Goal: Task Accomplishment & Management: Complete application form

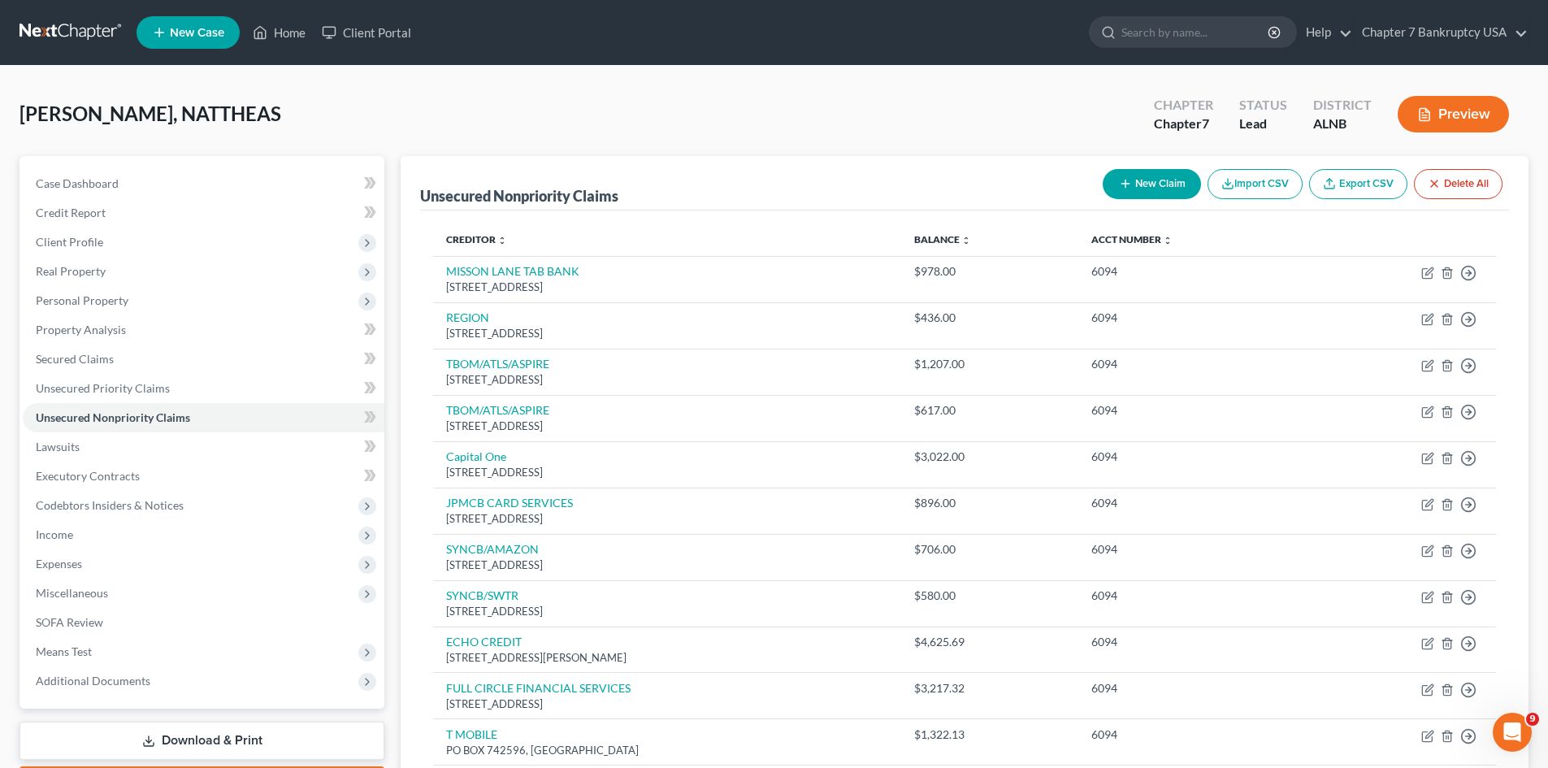
click at [1149, 167] on div "New Claim Import CSV Export CSV Delete All" at bounding box center [1302, 183] width 413 height 43
click at [1155, 190] on button "New Claim" at bounding box center [1151, 184] width 98 height 30
select select "0"
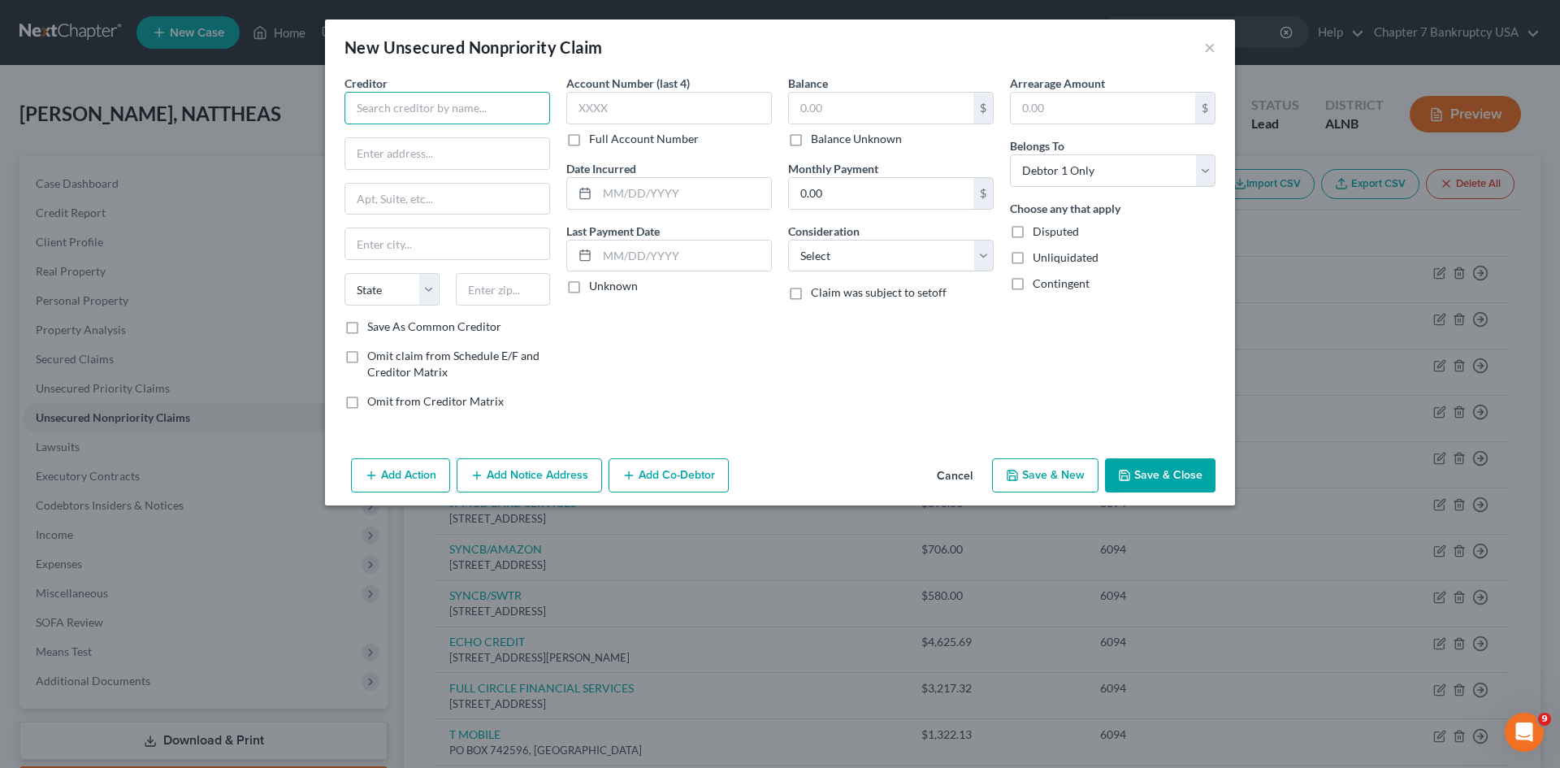
click at [404, 100] on input "text" at bounding box center [447, 108] width 206 height 32
type input "SWEETWATER"
click at [624, 115] on input "text" at bounding box center [669, 108] width 206 height 32
type input "6094"
click at [848, 100] on input "text" at bounding box center [881, 108] width 184 height 31
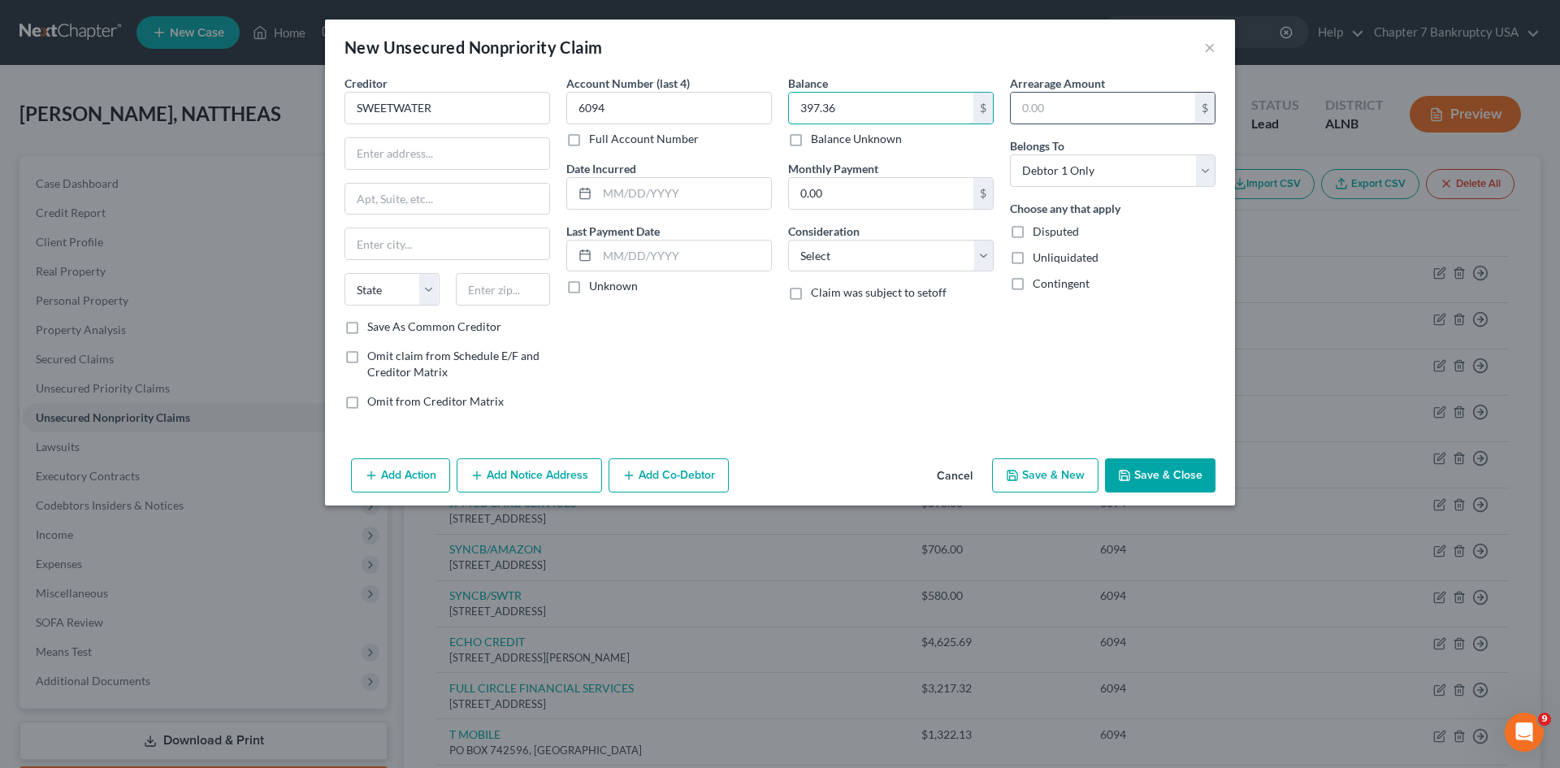
type input "397.36"
click at [1042, 104] on input "text" at bounding box center [1103, 108] width 184 height 31
type input "397.36"
click at [937, 249] on select "Select Cable / Satellite Services Collection Agency Credit Card Debt Debt Couns…" at bounding box center [891, 256] width 206 height 32
select select "4"
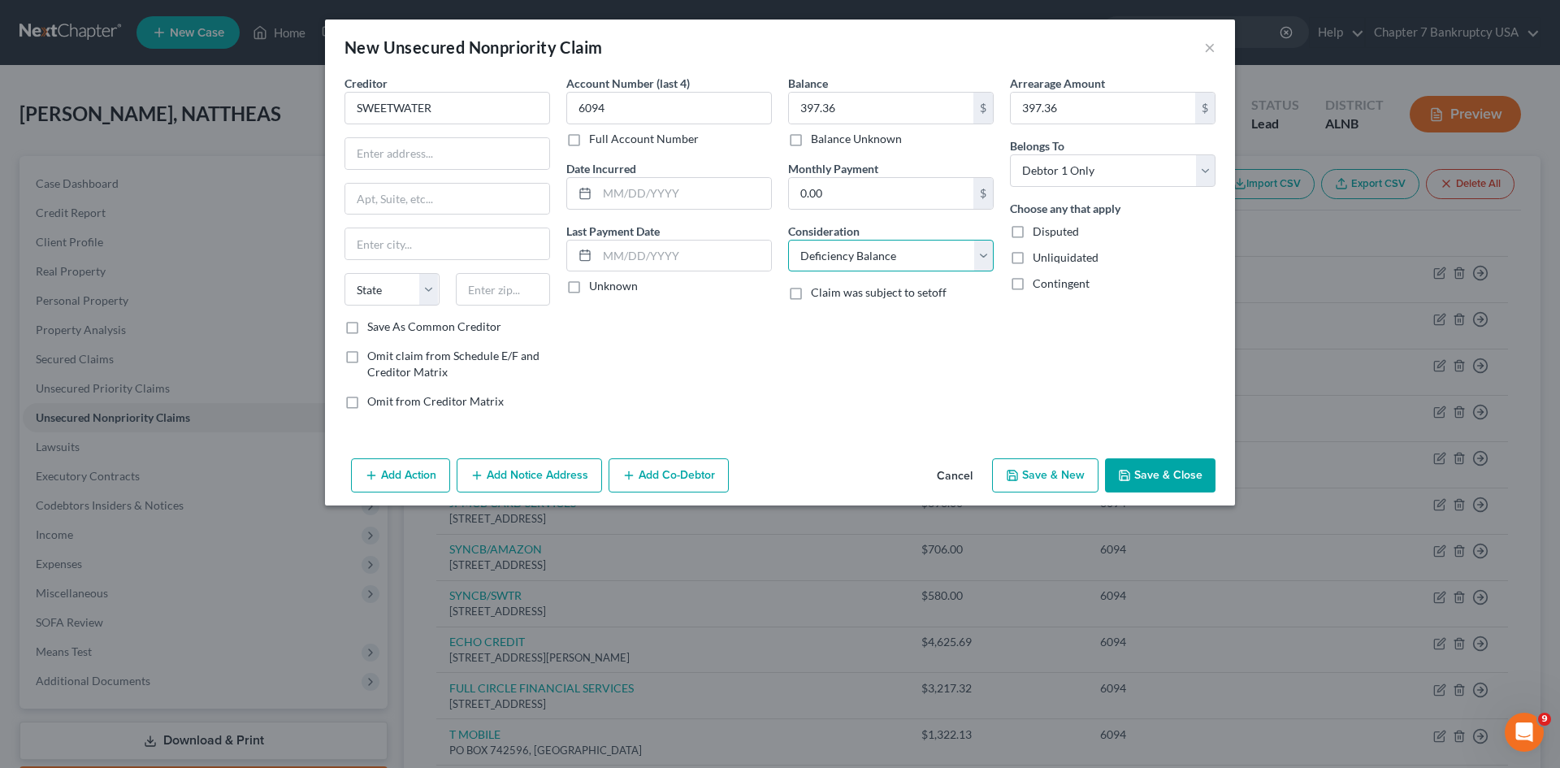
click at [788, 240] on select "Select Cable / Satellite Services Collection Agency Credit Card Debt Debt Couns…" at bounding box center [891, 256] width 206 height 32
click at [479, 119] on input "SWEETWATER" at bounding box center [447, 108] width 206 height 32
type input "SWEETWATER SOUNDS/SYNCB"
drag, startPoint x: 520, startPoint y: 106, endPoint x: 288, endPoint y: 115, distance: 231.7
click at [288, 115] on div "New Unsecured Nonpriority Claim × Creditor * SWEETWATER SOUNDS/SYNCB State [US_…" at bounding box center [780, 384] width 1560 height 768
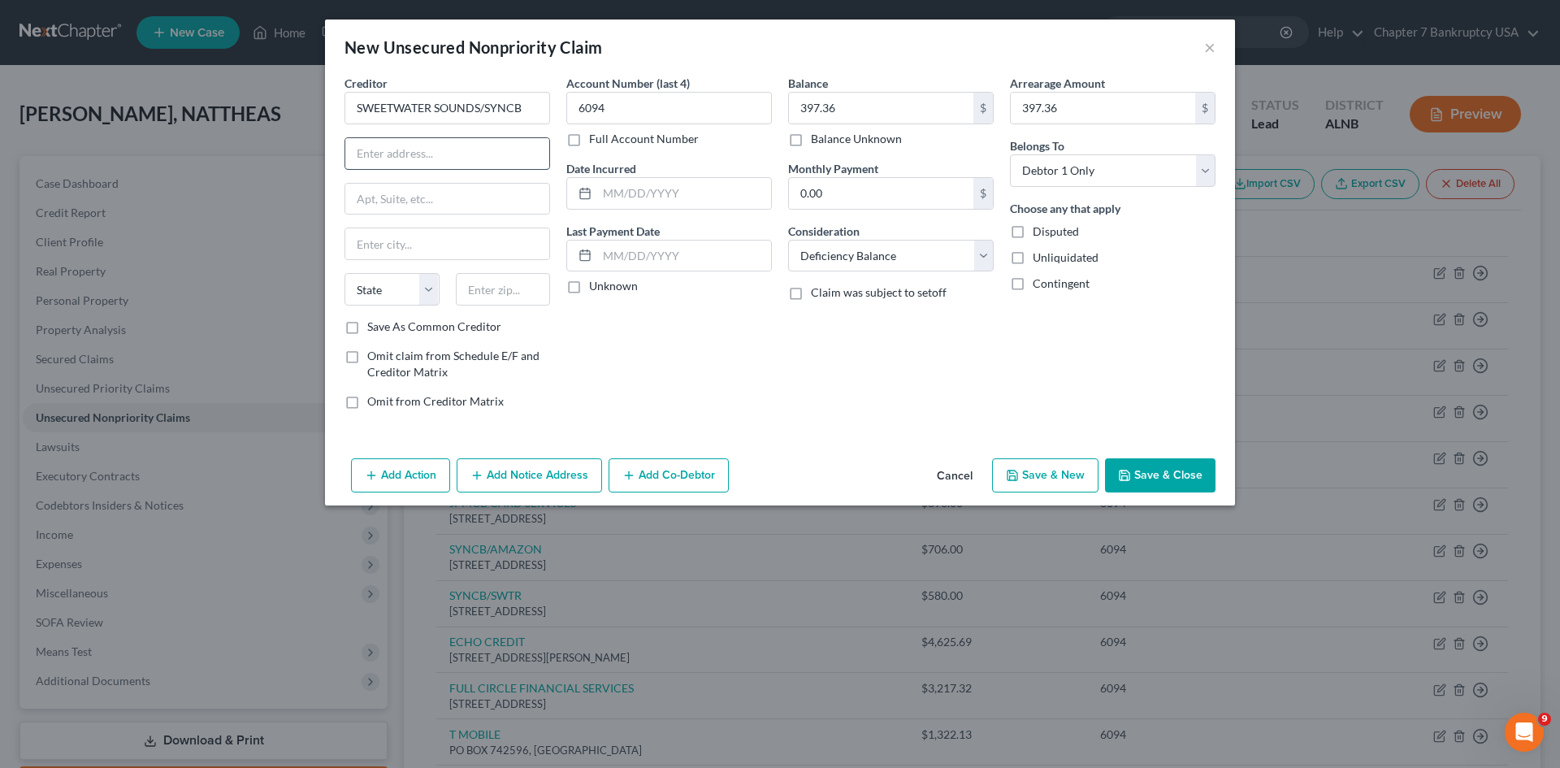
click at [423, 151] on input "text" at bounding box center [447, 153] width 204 height 31
type input "[STREET_ADDRESS]"
type input "46818"
click at [637, 388] on div "Account Number (last 4) 6094 Full Account Number Date Incurred Last Payment Dat…" at bounding box center [669, 249] width 222 height 348
click at [367, 327] on label "Save As Common Creditor" at bounding box center [434, 326] width 134 height 16
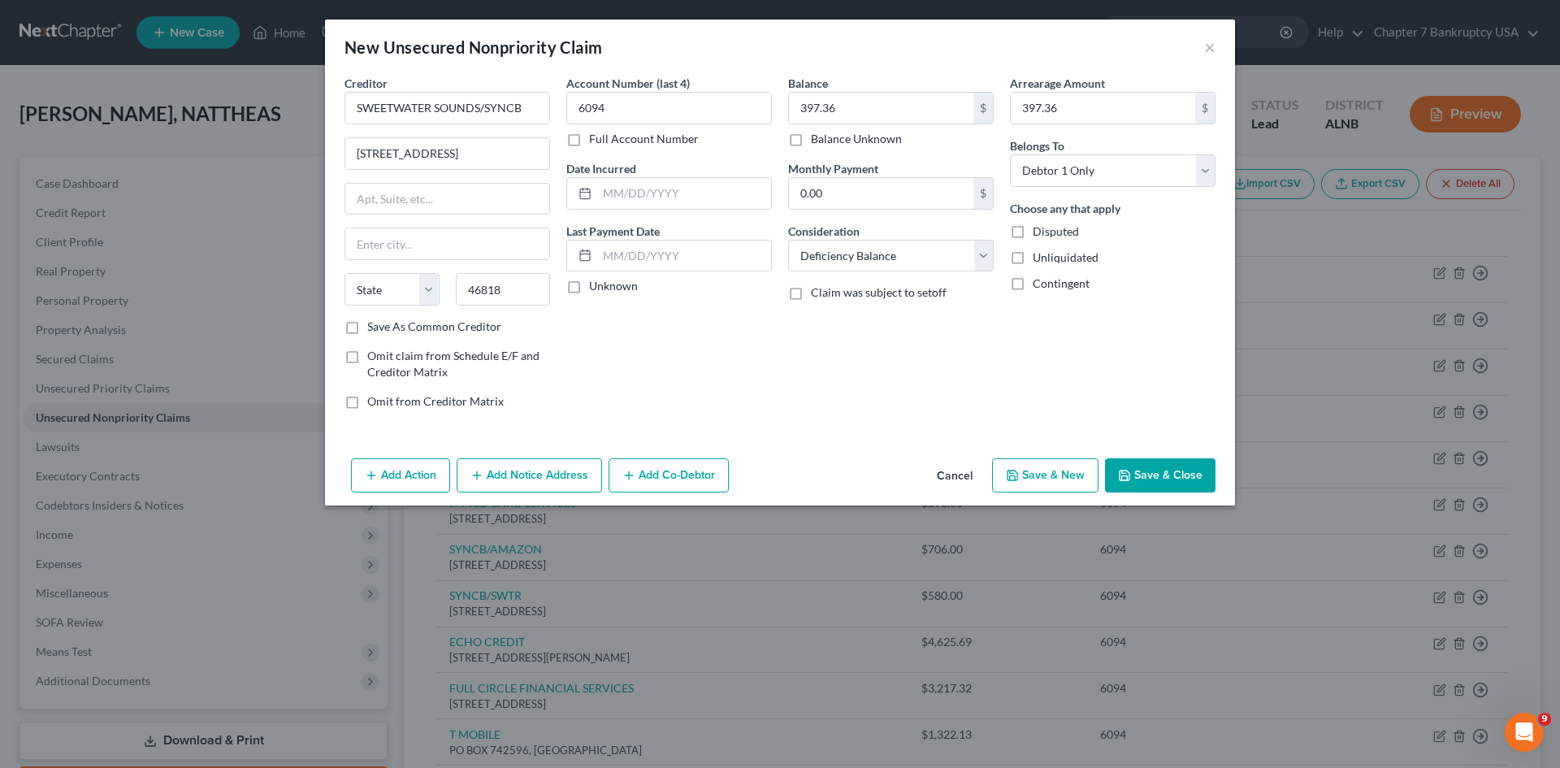
click at [374, 327] on input "Save As Common Creditor" at bounding box center [379, 323] width 11 height 11
checkbox input "true"
type input "[GEOGRAPHIC_DATA][PERSON_NAME]"
select select "15"
click at [589, 285] on label "Unknown" at bounding box center [613, 286] width 49 height 16
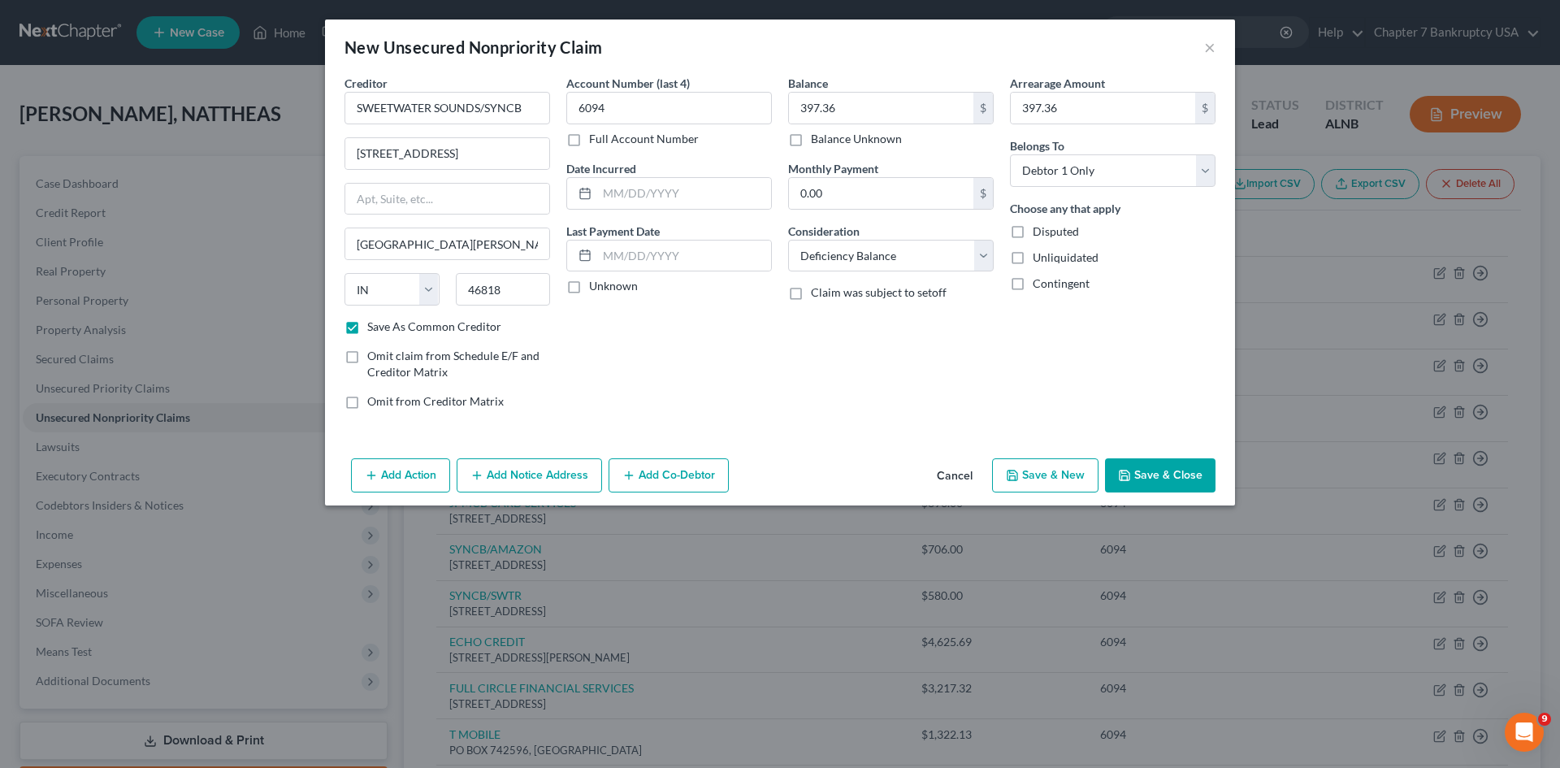
click at [595, 285] on input "Unknown" at bounding box center [600, 283] width 11 height 11
checkbox input "true"
click at [1068, 480] on button "Save & New" at bounding box center [1045, 475] width 106 height 34
checkbox input "false"
select select "0"
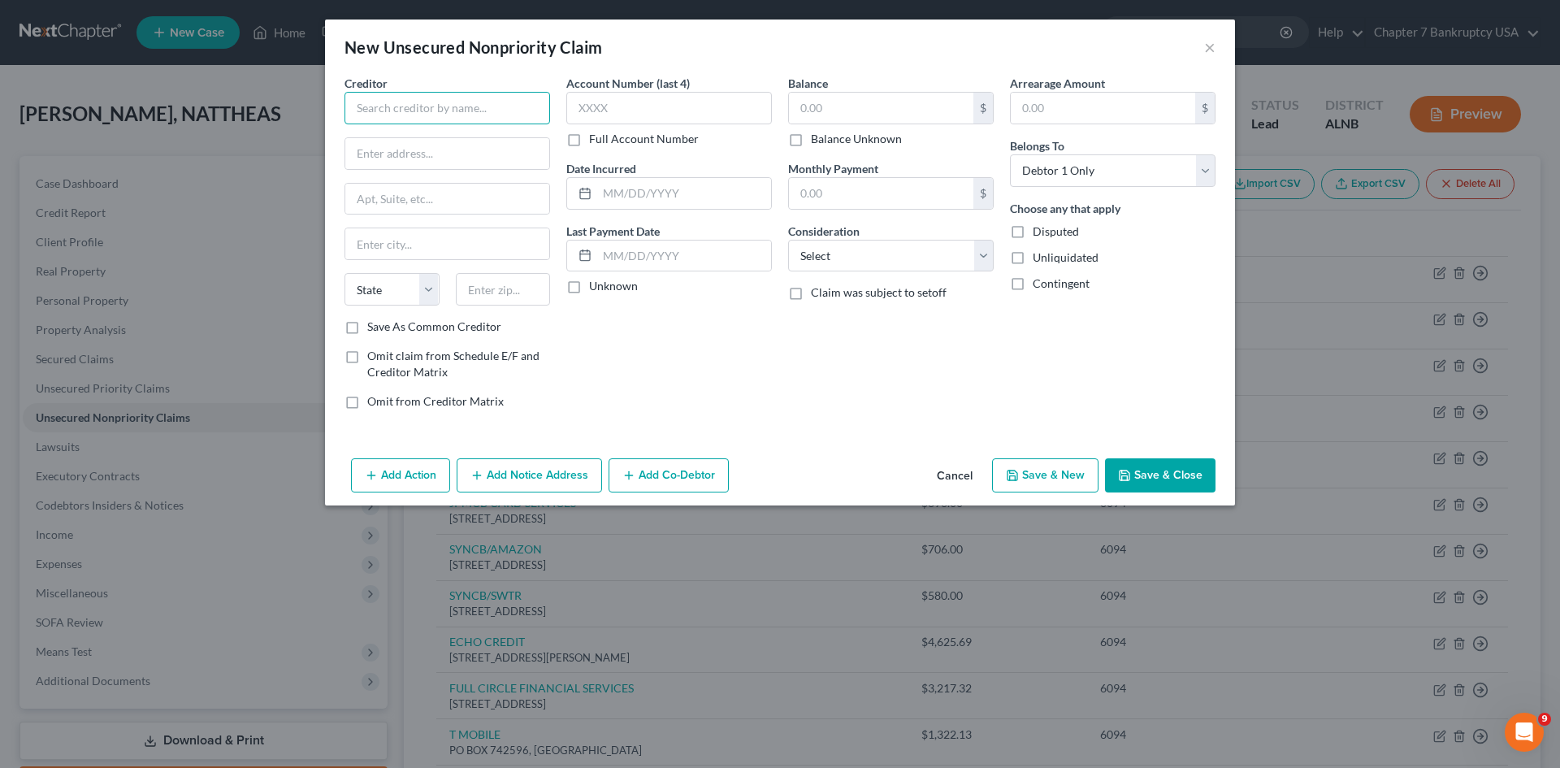
click at [429, 102] on input "text" at bounding box center [447, 108] width 206 height 32
type input "AFFIRM"
click at [367, 330] on label "Save As Common Creditor" at bounding box center [434, 326] width 134 height 16
click at [374, 329] on input "Save As Common Creditor" at bounding box center [379, 323] width 11 height 11
checkbox input "true"
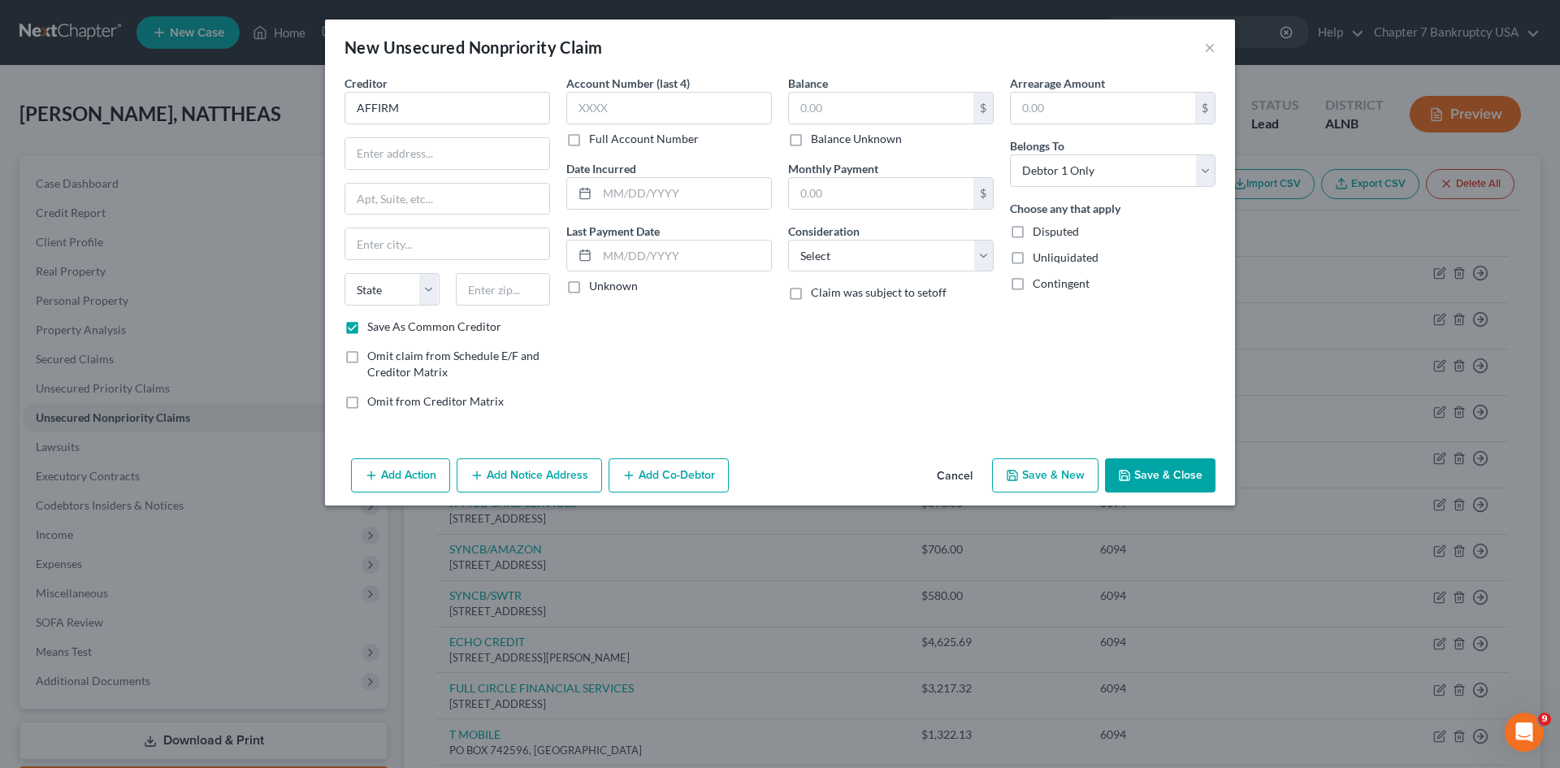
type input "AFFIRM"
click at [383, 160] on input "text" at bounding box center [447, 153] width 204 height 31
type input "[STREET_ADDRESS][US_STATE]"
type input "94108"
type input "[GEOGRAPHIC_DATA]"
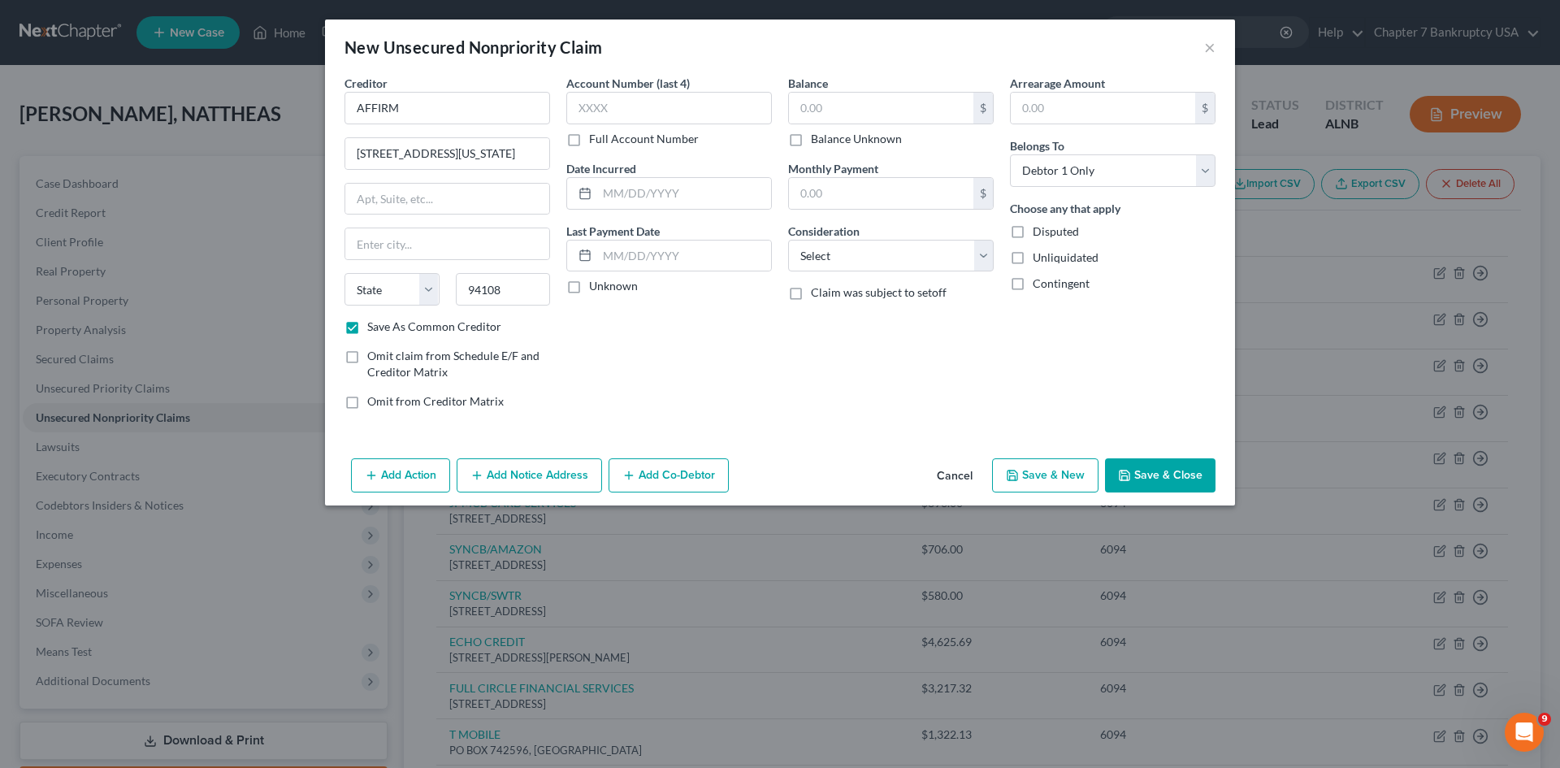
select select "4"
click at [578, 351] on div "Account Number (last 4) Full Account Number Date Incurred Last Payment Date Unk…" at bounding box center [669, 249] width 222 height 348
click at [839, 102] on input "text" at bounding box center [881, 108] width 184 height 31
type input "2,611.04"
click at [1085, 112] on input "text" at bounding box center [1103, 108] width 184 height 31
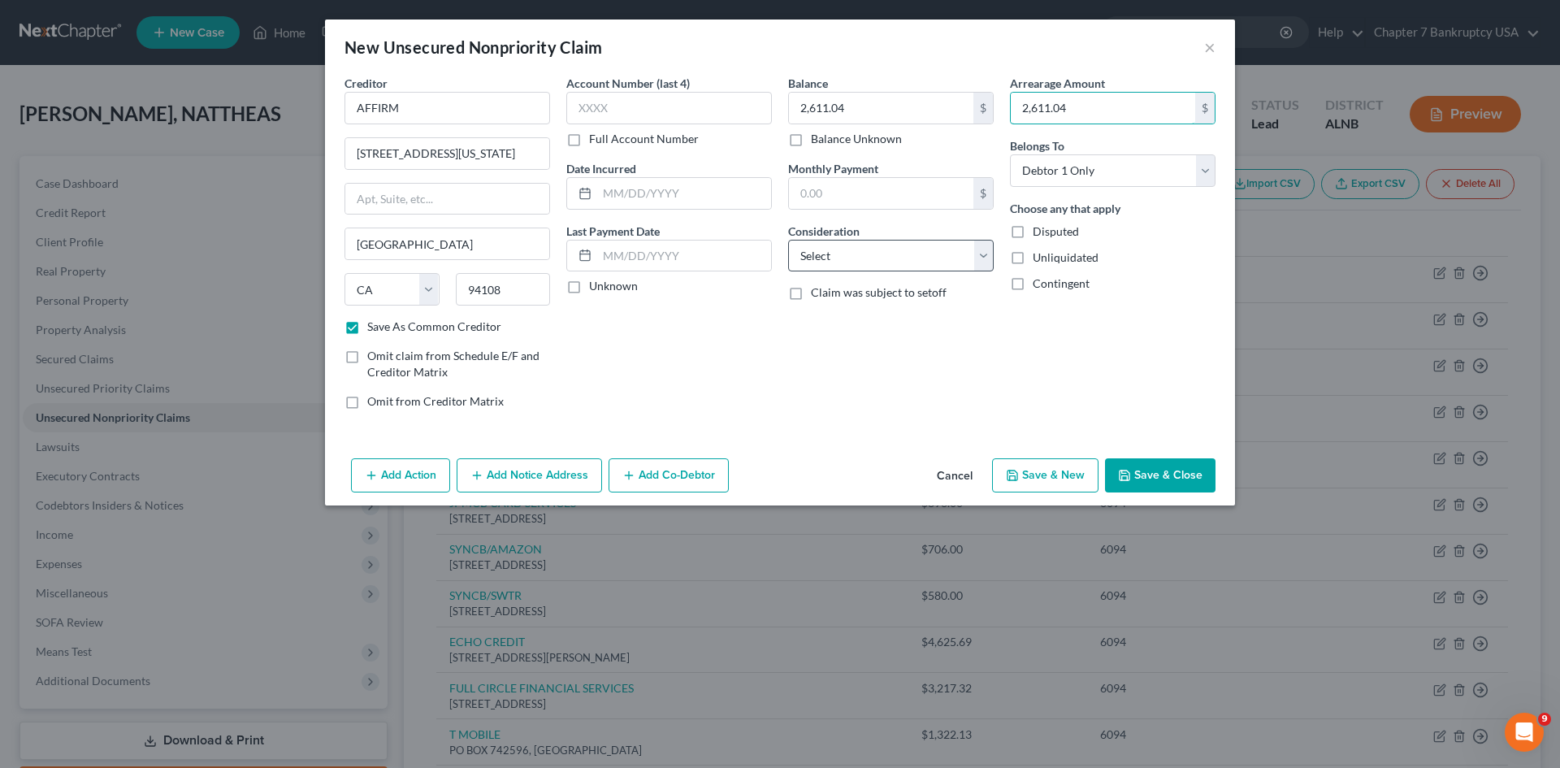
type input "2,611.04"
click at [855, 250] on select "Select Cable / Satellite Services Collection Agency Credit Card Debt Debt Couns…" at bounding box center [891, 256] width 206 height 32
select select "4"
click at [788, 240] on select "Select Cable / Satellite Services Collection Agency Credit Card Debt Debt Couns…" at bounding box center [891, 256] width 206 height 32
click at [597, 110] on input "text" at bounding box center [669, 108] width 206 height 32
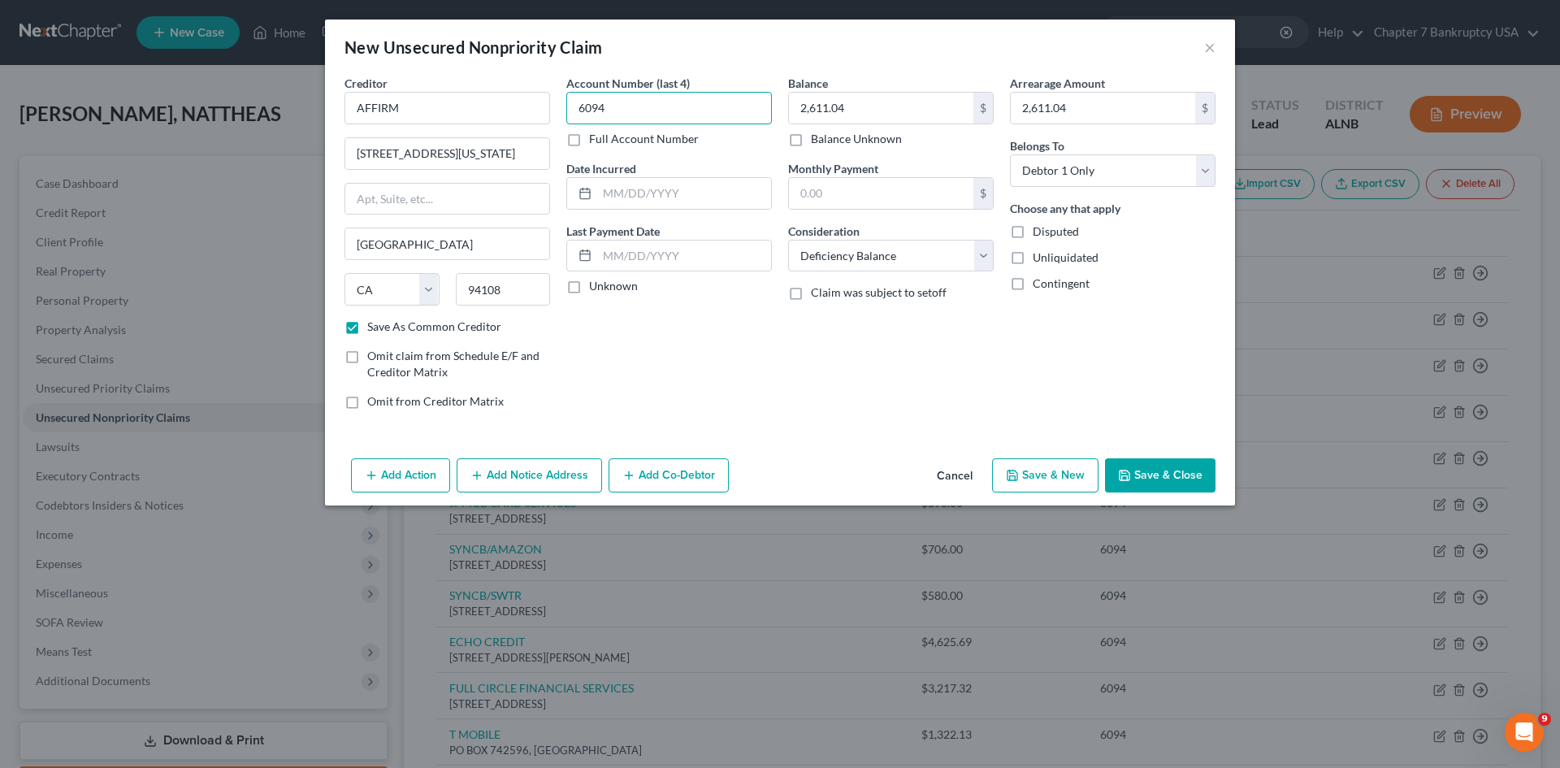
type input "6094"
click at [589, 279] on label "Unknown" at bounding box center [613, 286] width 49 height 16
click at [595, 279] on input "Unknown" at bounding box center [600, 283] width 11 height 11
checkbox input "true"
click at [1040, 474] on button "Save & New" at bounding box center [1045, 475] width 106 height 34
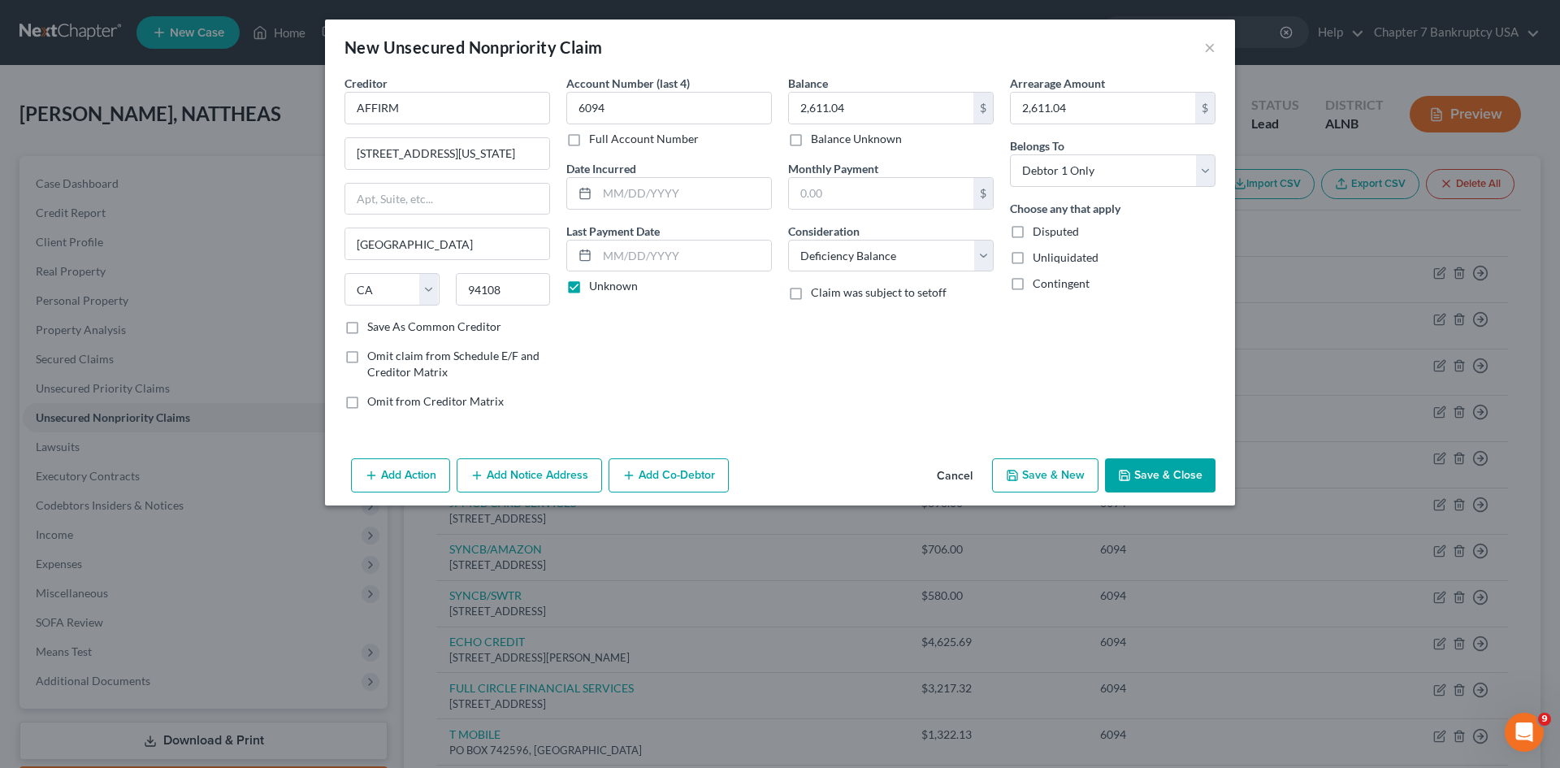
checkbox input "false"
select select "0"
click at [443, 116] on input "text" at bounding box center [447, 108] width 206 height 32
type input "KLARNA"
click at [626, 106] on input "text" at bounding box center [669, 108] width 206 height 32
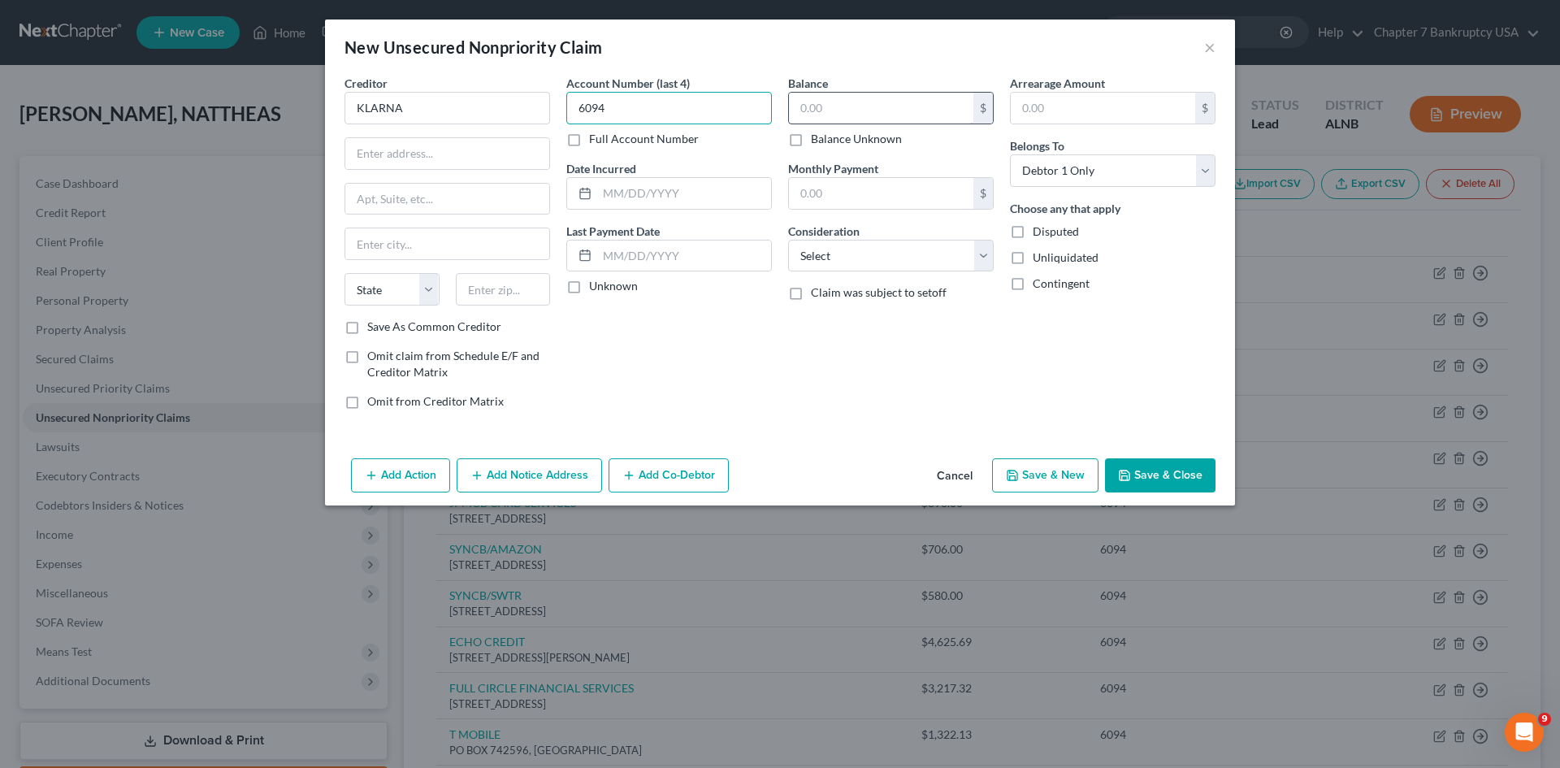
type input "6094"
click at [833, 111] on input "text" at bounding box center [881, 108] width 184 height 31
type input "1,774.48"
click at [1067, 112] on input "text" at bounding box center [1103, 108] width 184 height 31
type input "1,774.48"
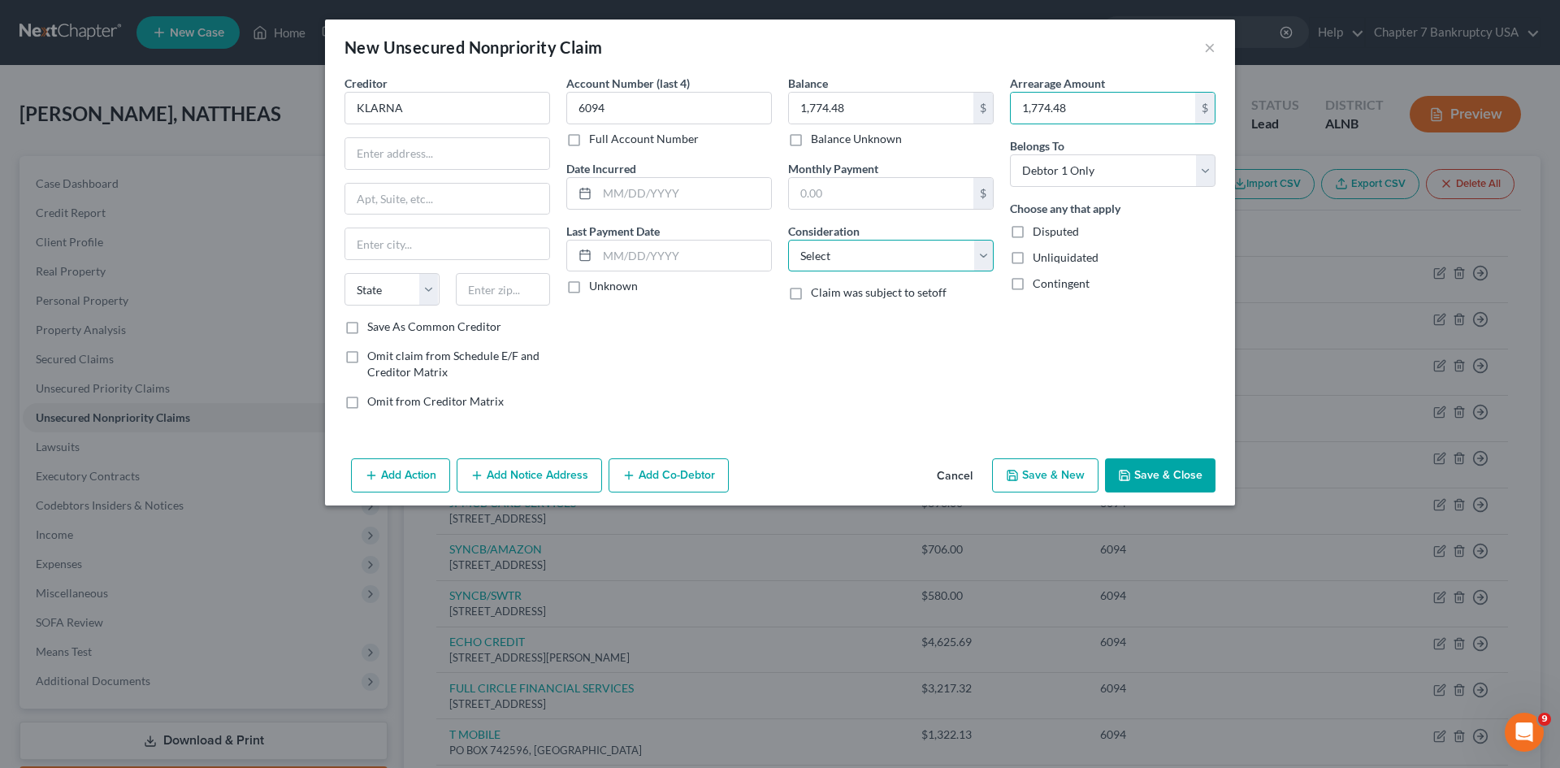
click at [853, 261] on select "Select Cable / Satellite Services Collection Agency Credit Card Debt Debt Couns…" at bounding box center [891, 256] width 206 height 32
select select "2"
click at [788, 240] on select "Select Cable / Satellite Services Collection Agency Credit Card Debt Debt Couns…" at bounding box center [891, 256] width 206 height 32
click at [589, 291] on label "Unknown" at bounding box center [613, 286] width 49 height 16
click at [595, 288] on input "Unknown" at bounding box center [600, 283] width 11 height 11
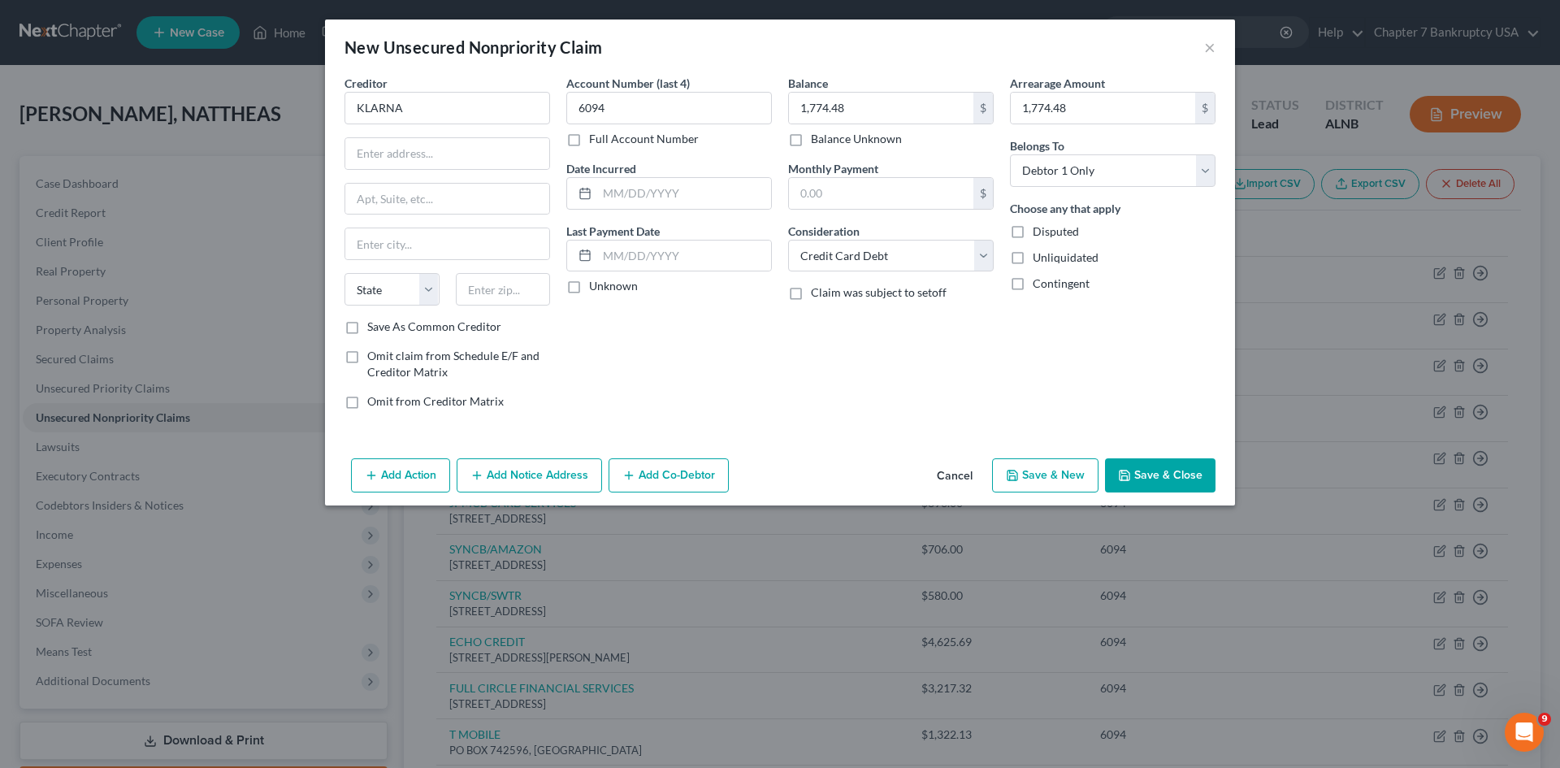
checkbox input "true"
click at [367, 333] on label "Save As Common Creditor" at bounding box center [434, 326] width 134 height 16
click at [374, 329] on input "Save As Common Creditor" at bounding box center [379, 323] width 11 height 11
checkbox input "true"
click at [383, 167] on input "text" at bounding box center [447, 153] width 204 height 31
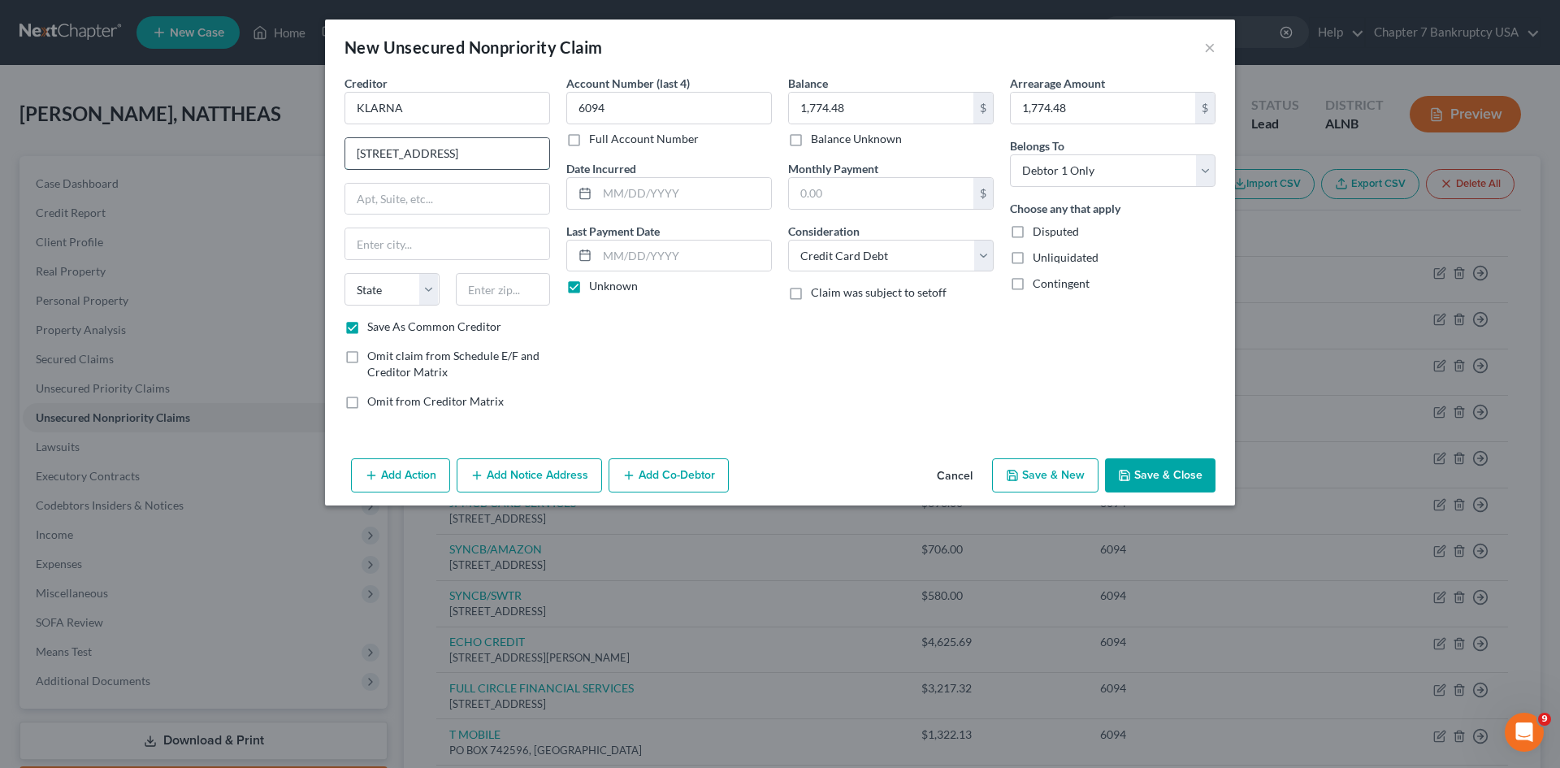
click at [362, 156] on input "[STREET_ADDRESS]" at bounding box center [447, 153] width 204 height 31
type input "[STREET_ADDRESS]"
click at [528, 284] on input "text" at bounding box center [503, 289] width 95 height 32
type input "43215"
click at [572, 422] on div "Creditor * KLARNA [STREET_ADDRESS][GEOGRAPHIC_DATA][US_STATE] AZ CA CO [GEOGRAP…" at bounding box center [780, 263] width 910 height 377
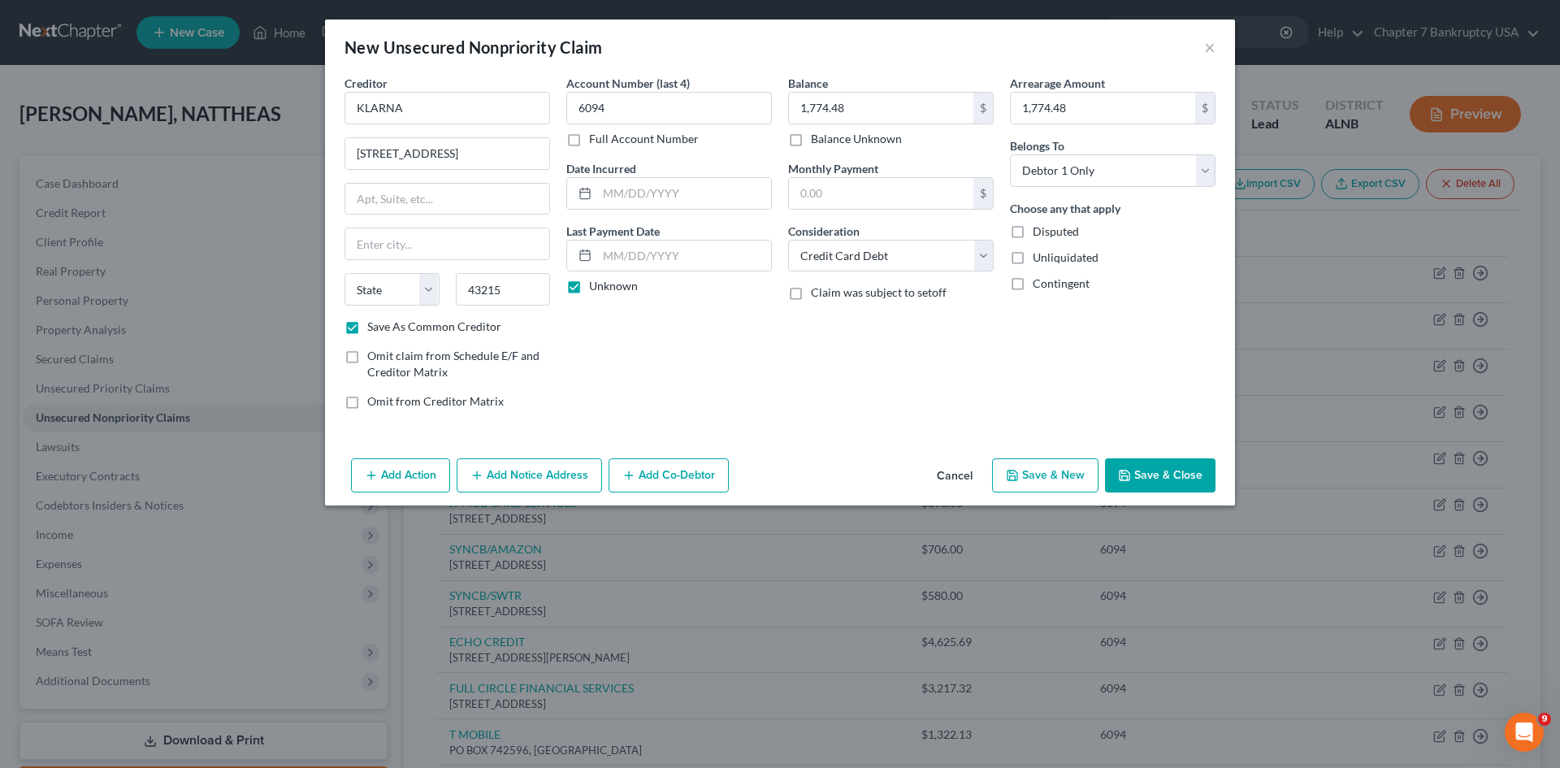
type input "Columbus"
select select "36"
click at [1050, 475] on button "Save & New" at bounding box center [1045, 475] width 106 height 34
checkbox input "false"
select select "0"
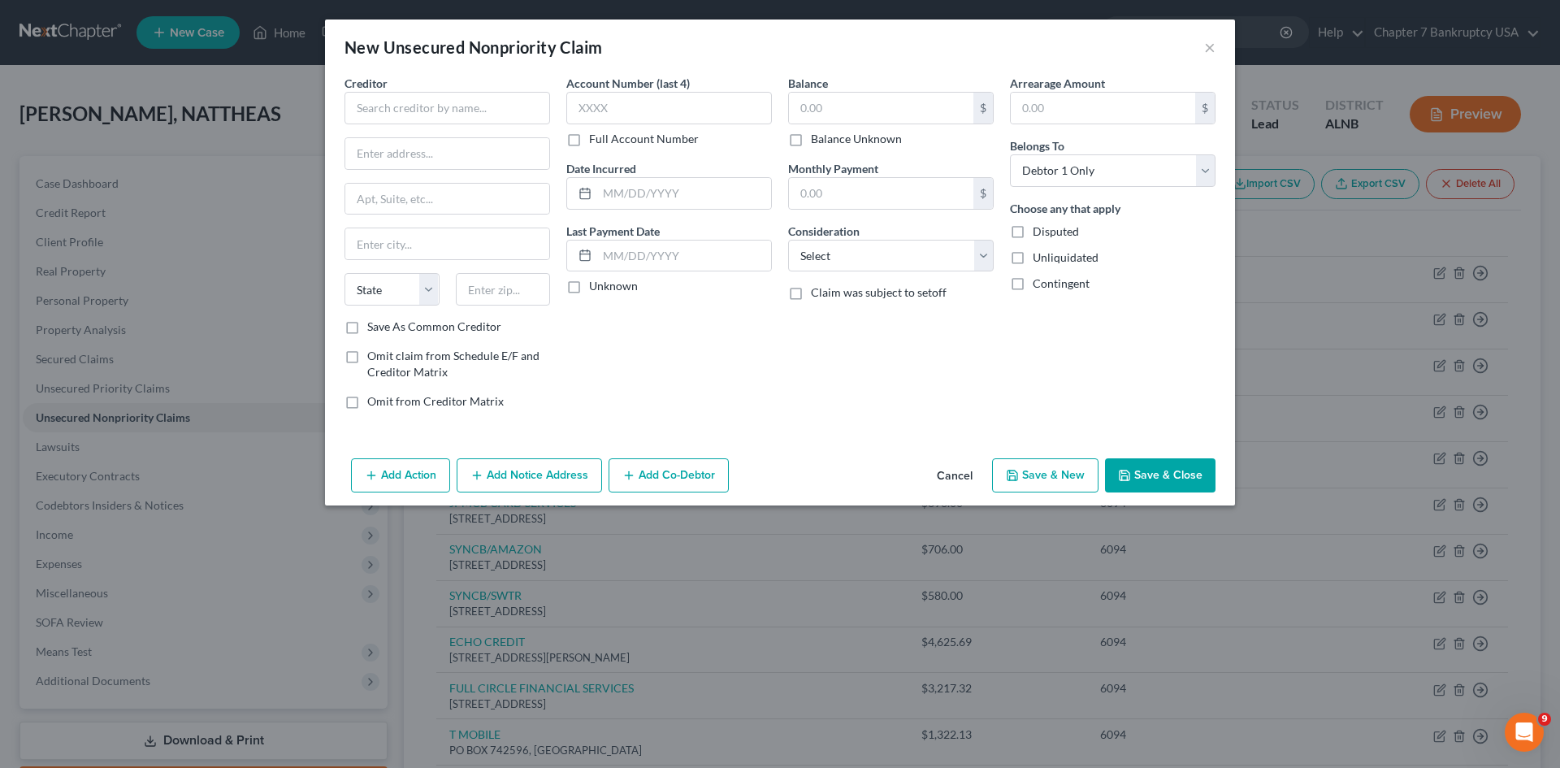
type input "0.00"
click at [461, 112] on input "text" at bounding box center [447, 108] width 206 height 32
click at [873, 113] on input "text" at bounding box center [881, 108] width 184 height 31
click at [414, 110] on input "ECHO" at bounding box center [447, 108] width 206 height 32
type input "ECHO PLAZA SERVICES LLC"
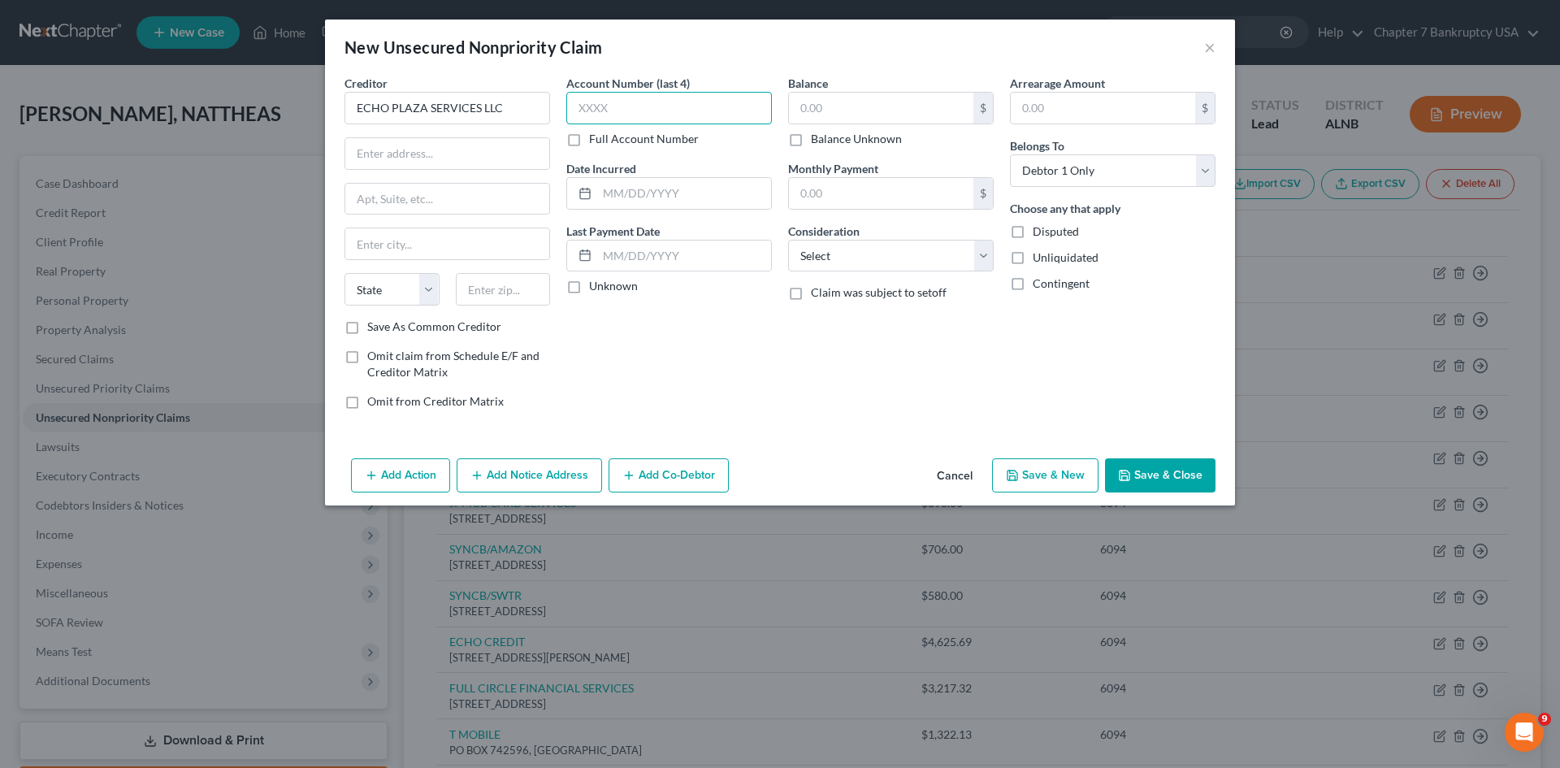
click at [614, 102] on input "text" at bounding box center [669, 108] width 206 height 32
type input "6094"
click at [874, 97] on input "text" at bounding box center [881, 108] width 184 height 31
click at [864, 101] on input "325.69" at bounding box center [881, 108] width 184 height 31
type input "3"
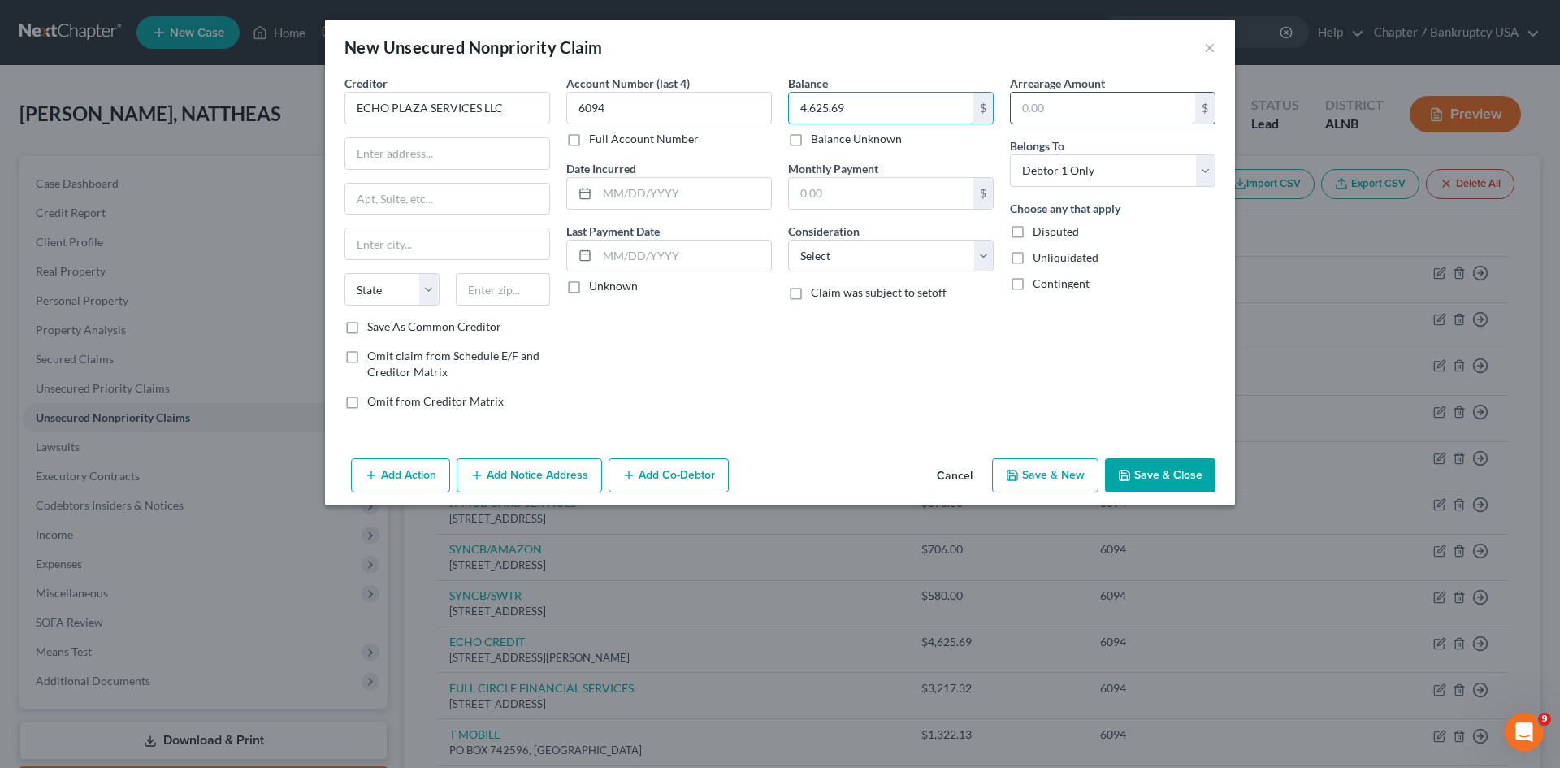
type input "4,625.69"
click at [1065, 105] on input "text" at bounding box center [1103, 108] width 184 height 31
type input "4,625.69"
click at [894, 246] on select "Select Cable / Satellite Services Collection Agency Credit Card Debt Debt Couns…" at bounding box center [891, 256] width 206 height 32
select select "2"
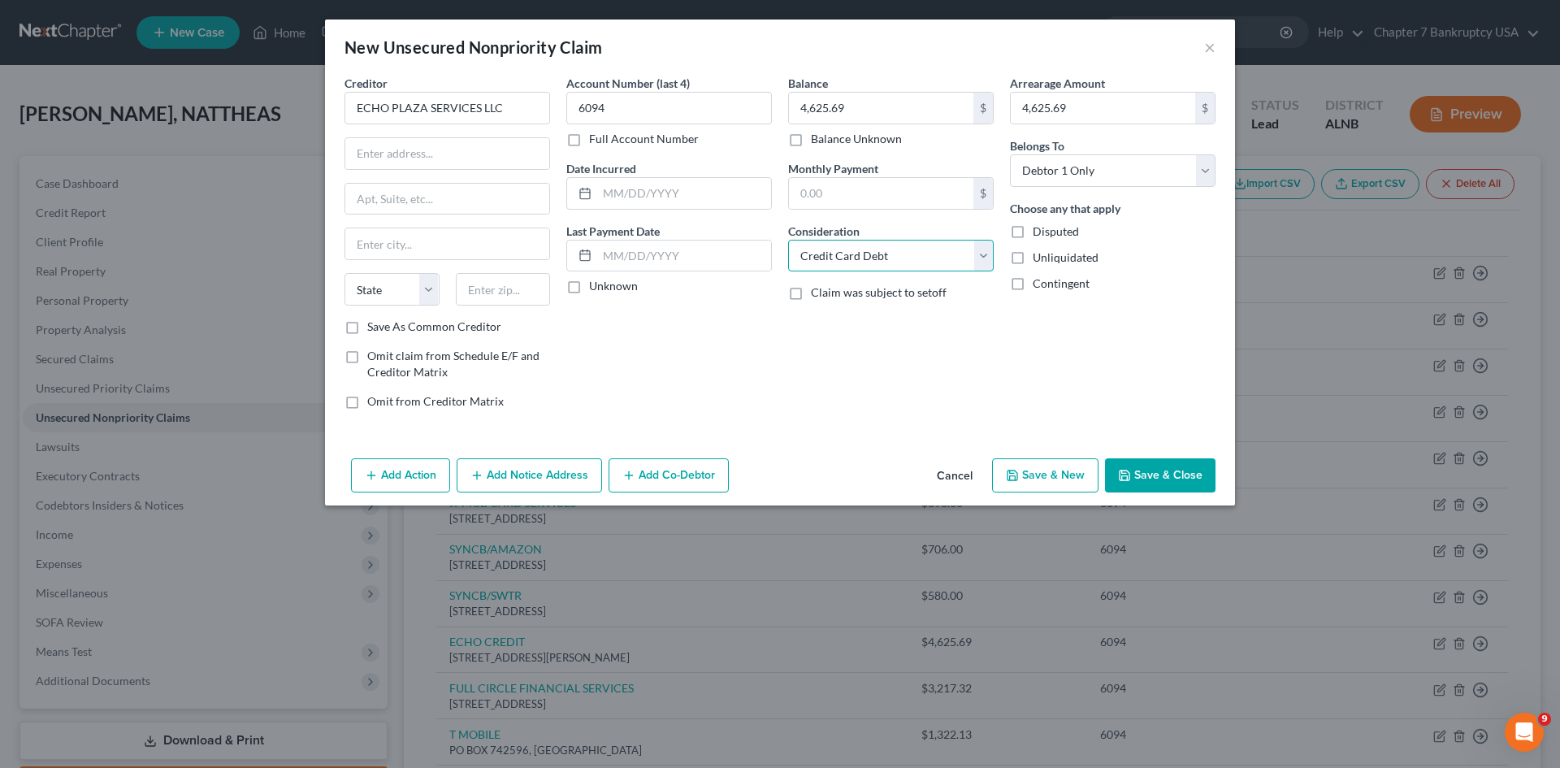
click at [788, 240] on select "Select Cable / Satellite Services Collection Agency Credit Card Debt Debt Couns…" at bounding box center [891, 256] width 206 height 32
click at [424, 147] on input "text" at bounding box center [447, 153] width 204 height 31
type input "[STREET_ADDRESS][PERSON_NAME]"
click at [487, 288] on input "text" at bounding box center [503, 289] width 95 height 32
type input "30328"
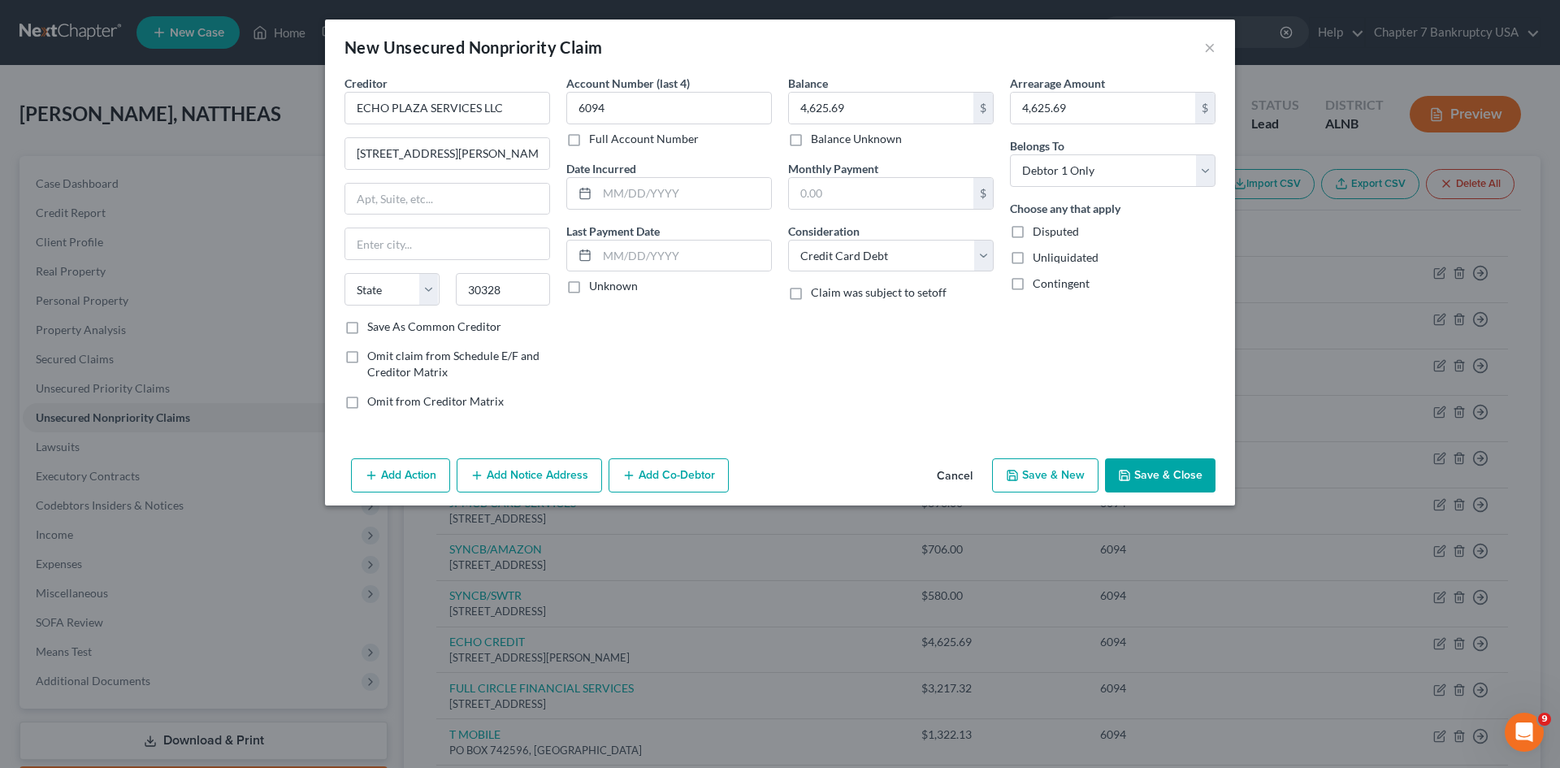
type input "[GEOGRAPHIC_DATA]"
select select "10"
click at [700, 357] on div "Account Number (last 4) 6094 Full Account Number Date Incurred Last Payment Dat…" at bounding box center [669, 249] width 222 height 348
click at [367, 325] on label "Save As Common Creditor" at bounding box center [434, 326] width 134 height 16
click at [374, 325] on input "Save As Common Creditor" at bounding box center [379, 323] width 11 height 11
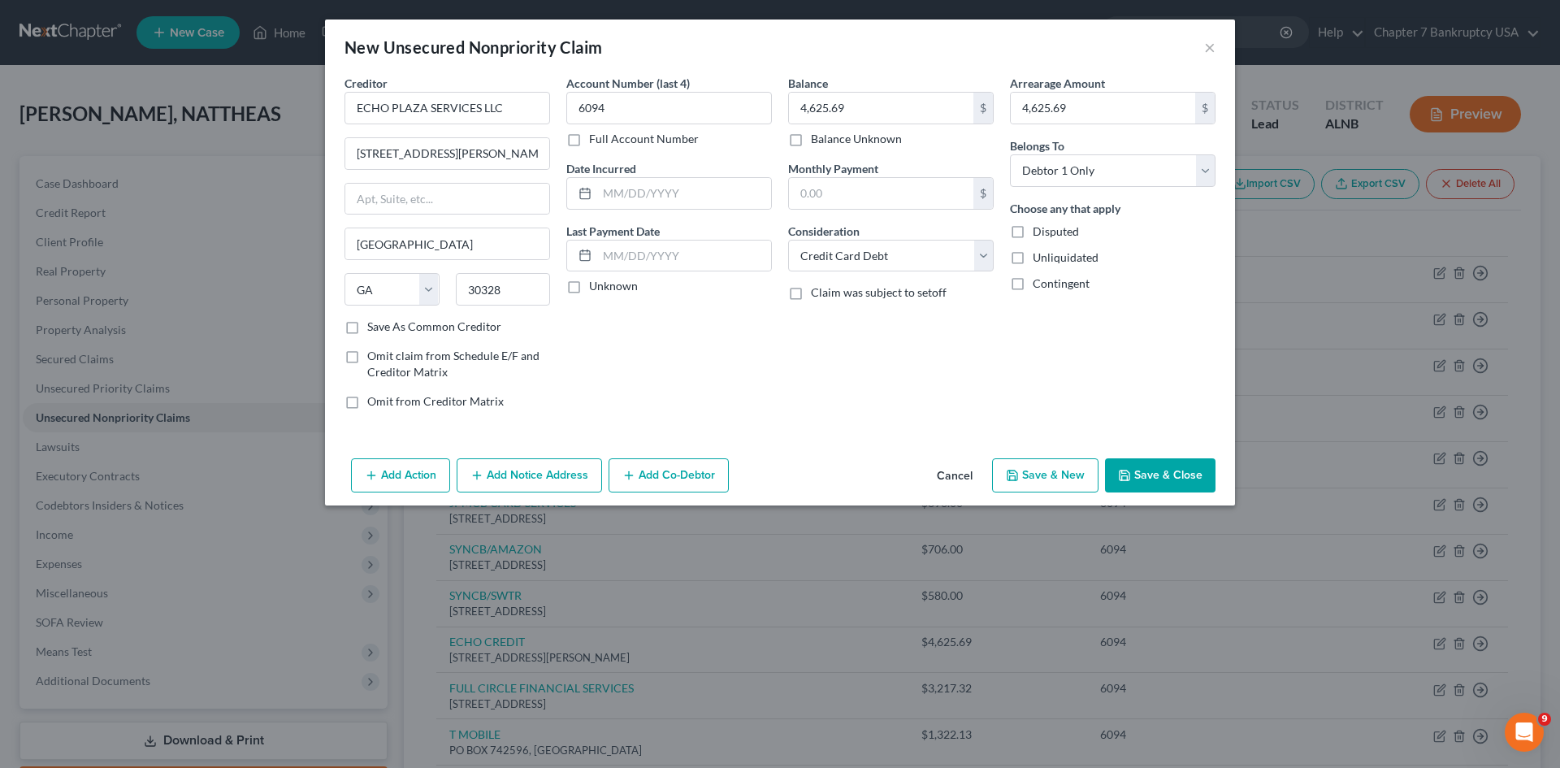
checkbox input "true"
click at [393, 105] on input "ECHO PLAZA SERVICES LLC" at bounding box center [447, 108] width 206 height 32
type input "PLAZA SERVICES LLC"
click at [589, 288] on label "Unknown" at bounding box center [613, 286] width 49 height 16
click at [595, 288] on input "Unknown" at bounding box center [600, 283] width 11 height 11
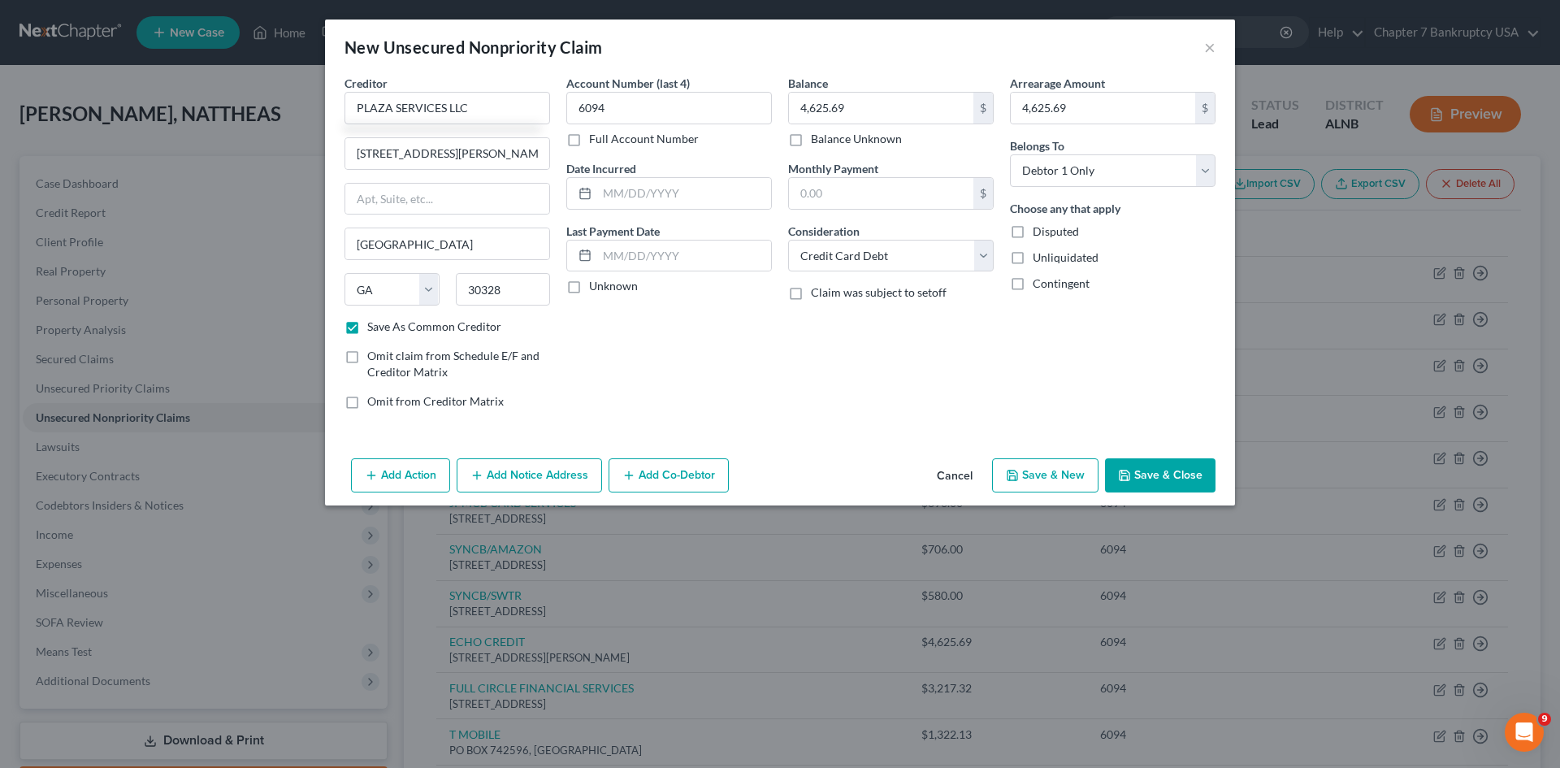
checkbox input "true"
click at [976, 262] on select "Select Cable / Satellite Services Collection Agency Credit Card Debt Debt Couns…" at bounding box center [891, 256] width 206 height 32
select select "1"
click at [788, 240] on select "Select Cable / Satellite Services Collection Agency Credit Card Debt Debt Couns…" at bounding box center [891, 256] width 206 height 32
drag, startPoint x: 874, startPoint y: 400, endPoint x: 955, endPoint y: 452, distance: 96.9
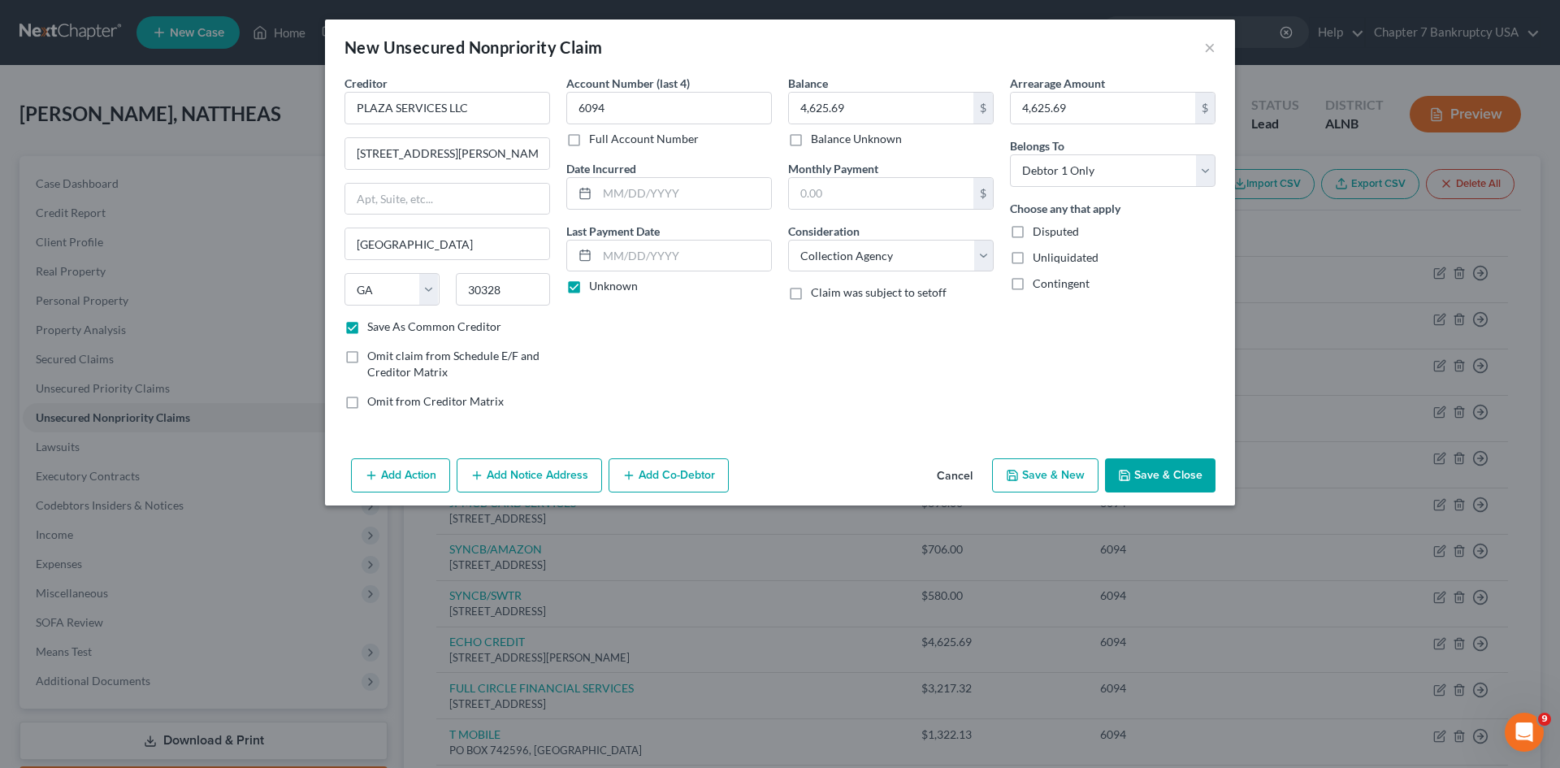
click at [883, 409] on div "Balance 4,625.69 $ Balance Unknown Balance Undetermined 4,625.69 $ Balance Unkn…" at bounding box center [891, 249] width 222 height 348
click at [1057, 479] on button "Save & New" at bounding box center [1045, 475] width 106 height 34
checkbox input "false"
select select "0"
click at [965, 487] on button "Cancel" at bounding box center [955, 476] width 62 height 32
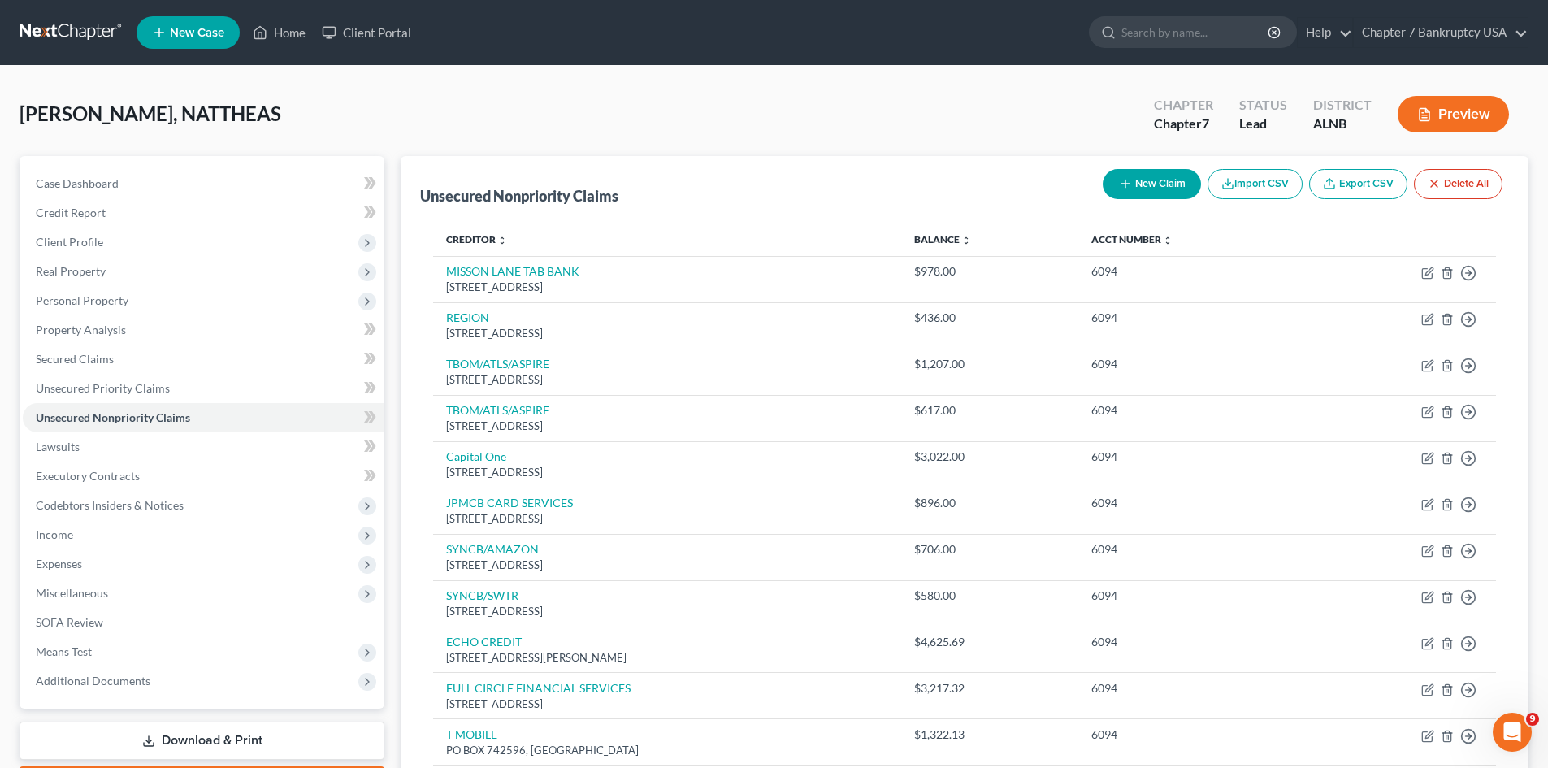
click at [1178, 187] on button "New Claim" at bounding box center [1151, 184] width 98 height 30
select select "0"
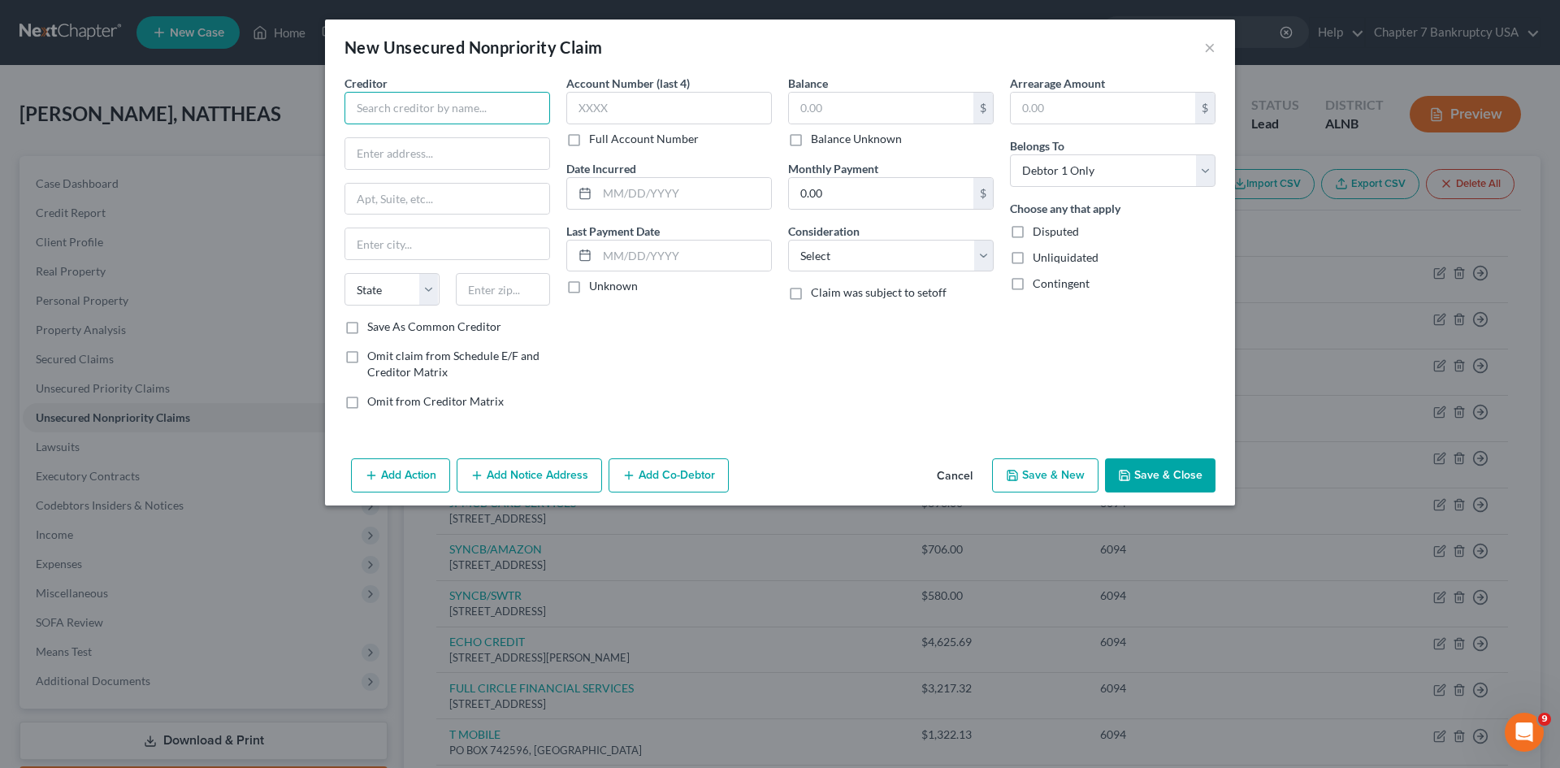
click at [411, 113] on input "text" at bounding box center [447, 108] width 206 height 32
click at [435, 140] on div "SYNCB/AMAZON" at bounding box center [441, 136] width 169 height 16
type input "SYNCB/AMAZON"
type input "PO BOX 71727"
type input "[GEOGRAPHIC_DATA]"
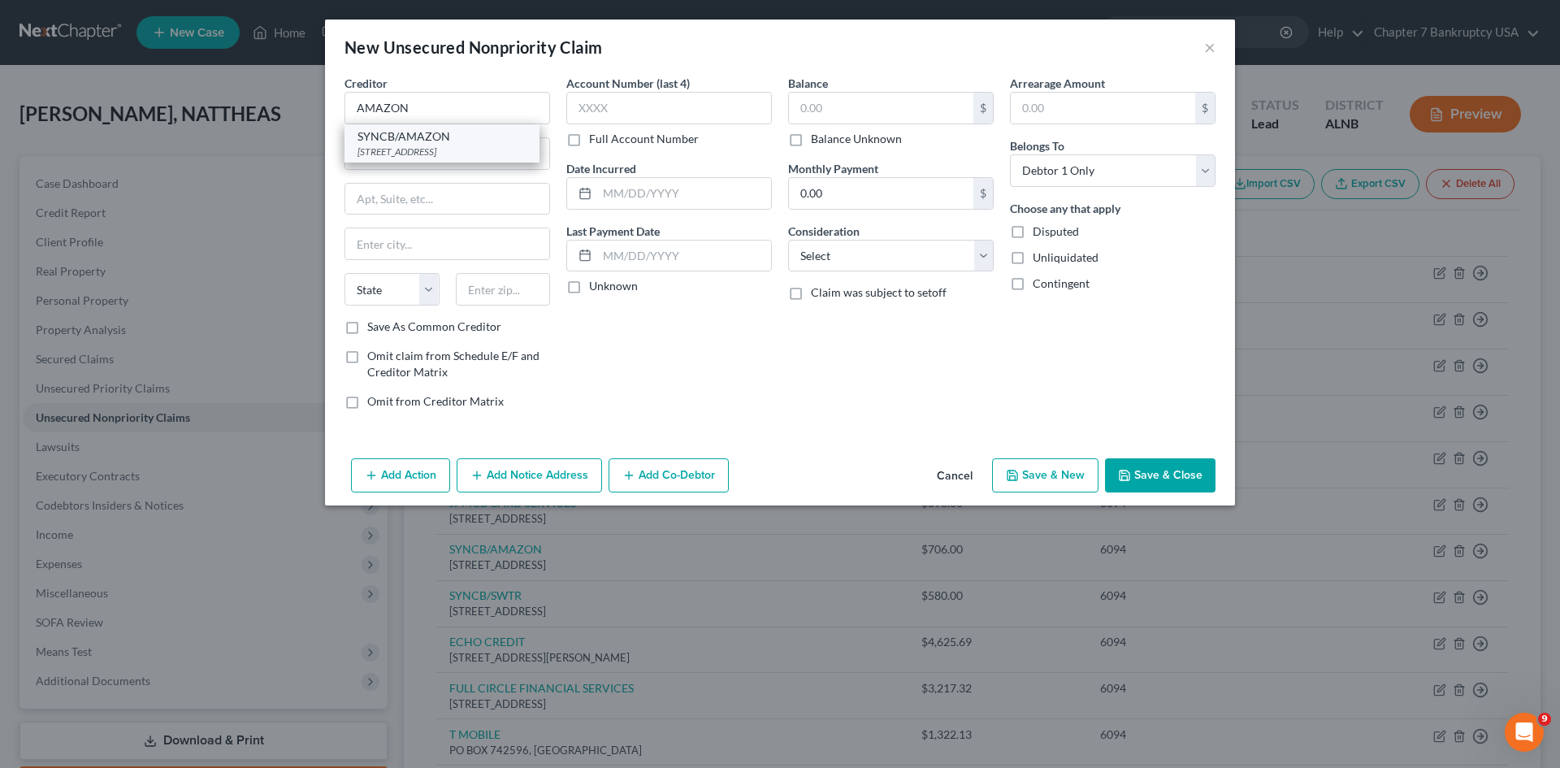
select select "39"
type input "19176"
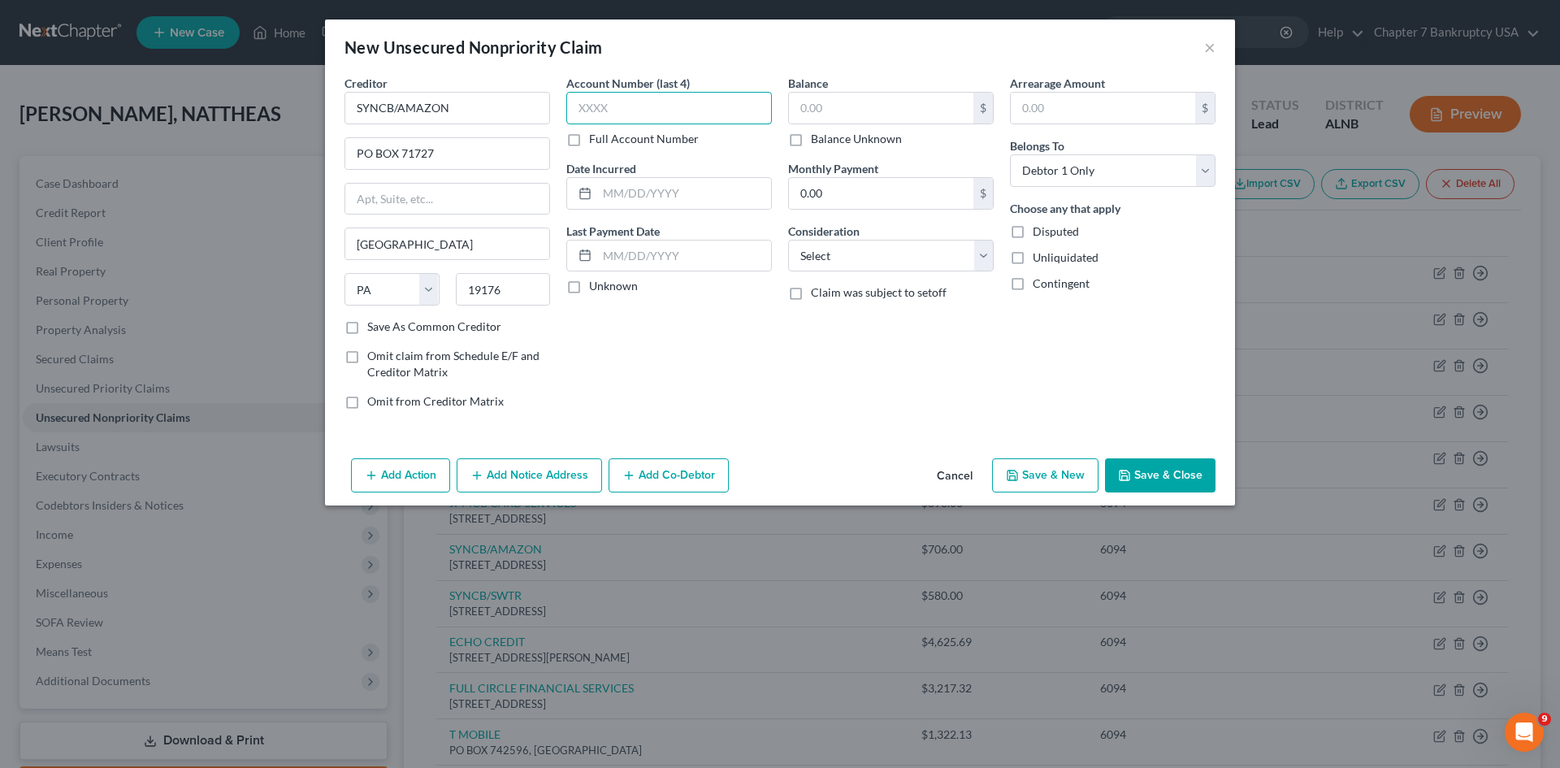
click at [613, 105] on input "text" at bounding box center [669, 108] width 206 height 32
type input "6094"
click at [836, 102] on input "text" at bounding box center [881, 108] width 184 height 31
type input "649.08"
click at [1025, 102] on input "text" at bounding box center [1103, 108] width 184 height 31
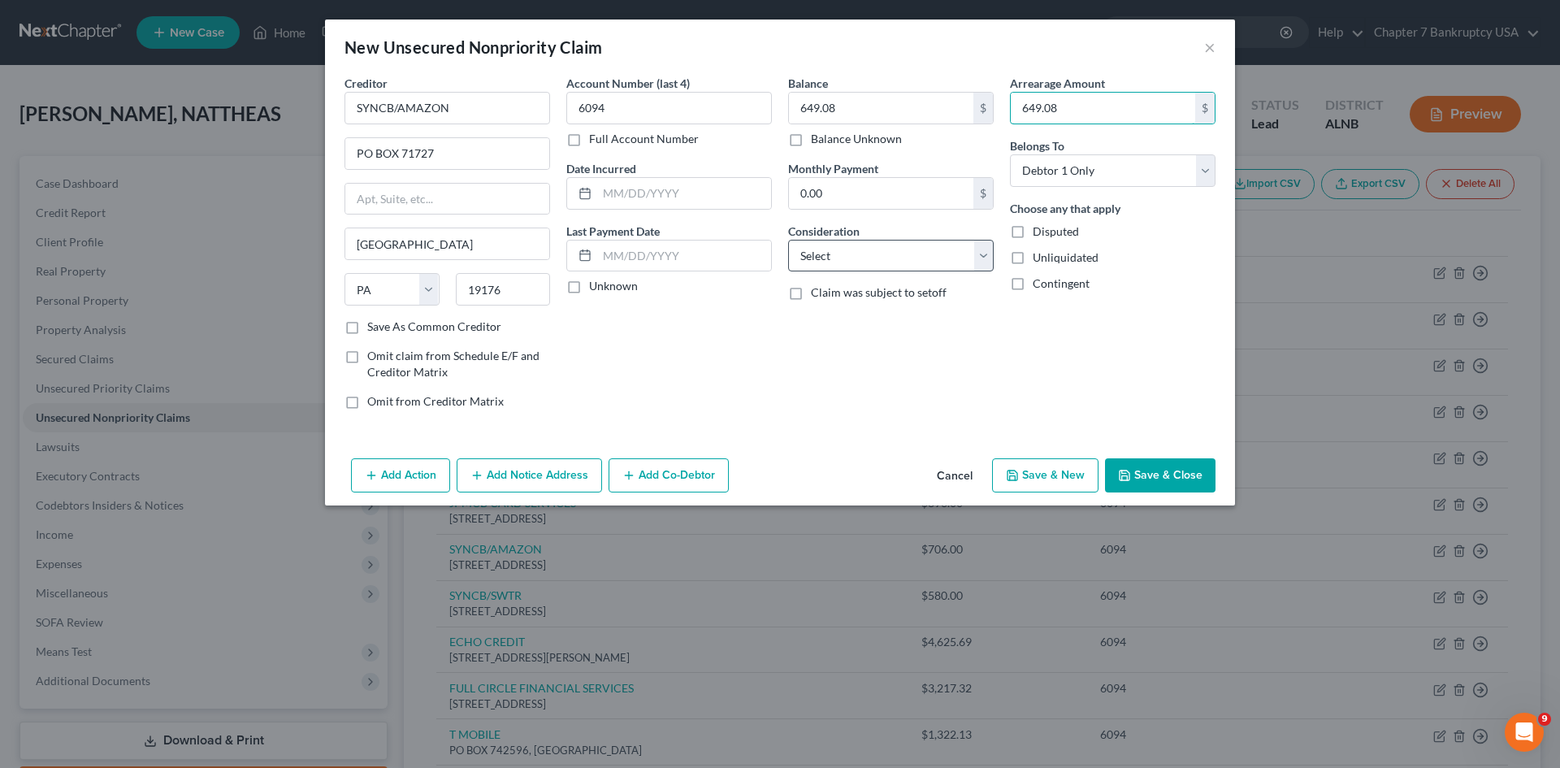
type input "649.08"
click at [895, 258] on select "Select Cable / Satellite Services Collection Agency Credit Card Debt Debt Couns…" at bounding box center [891, 256] width 206 height 32
click at [788, 240] on select "Select Cable / Satellite Services Collection Agency Credit Card Debt Debt Couns…" at bounding box center [891, 256] width 206 height 32
click at [872, 245] on select "Select Cable / Satellite Services Collection Agency Credit Card Debt Debt Couns…" at bounding box center [891, 256] width 206 height 32
select select "4"
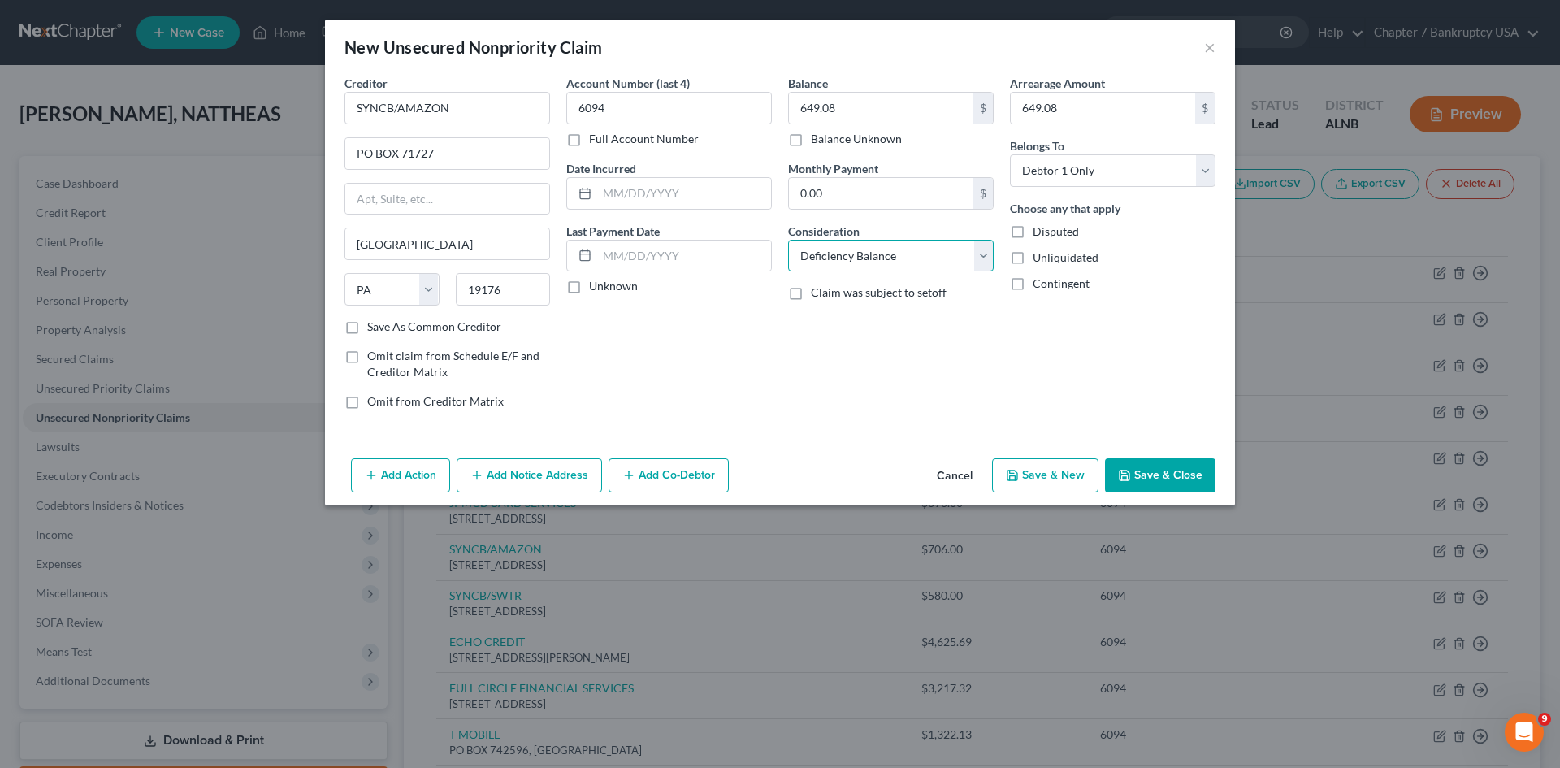
click at [788, 240] on select "Select Cable / Satellite Services Collection Agency Credit Card Debt Debt Couns…" at bounding box center [891, 256] width 206 height 32
click at [589, 292] on label "Unknown" at bounding box center [613, 286] width 49 height 16
click at [595, 288] on input "Unknown" at bounding box center [600, 283] width 11 height 11
checkbox input "true"
click at [1066, 477] on button "Save & New" at bounding box center [1045, 475] width 106 height 34
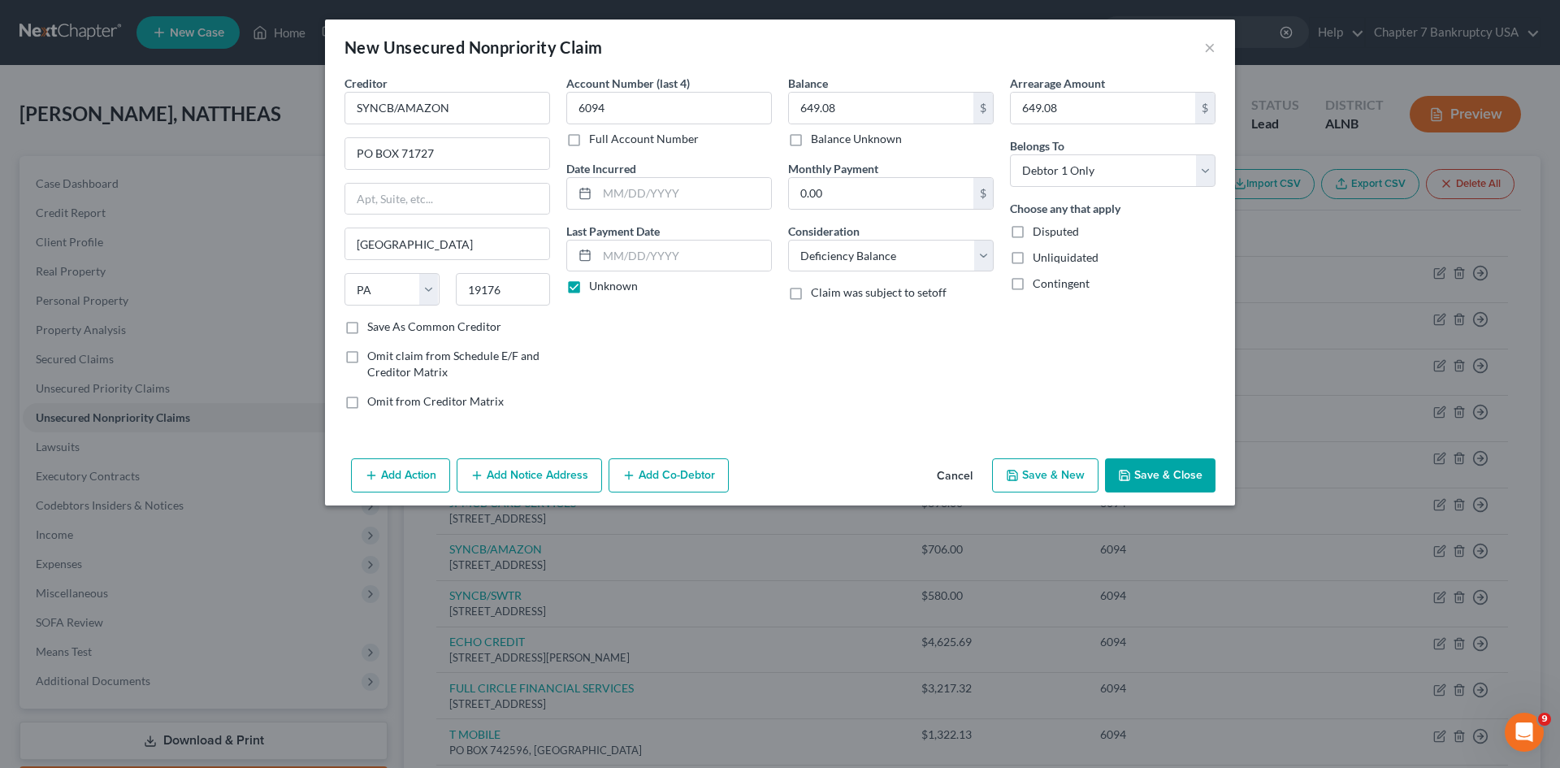
select select "0"
click at [959, 479] on button "Cancel" at bounding box center [955, 476] width 62 height 32
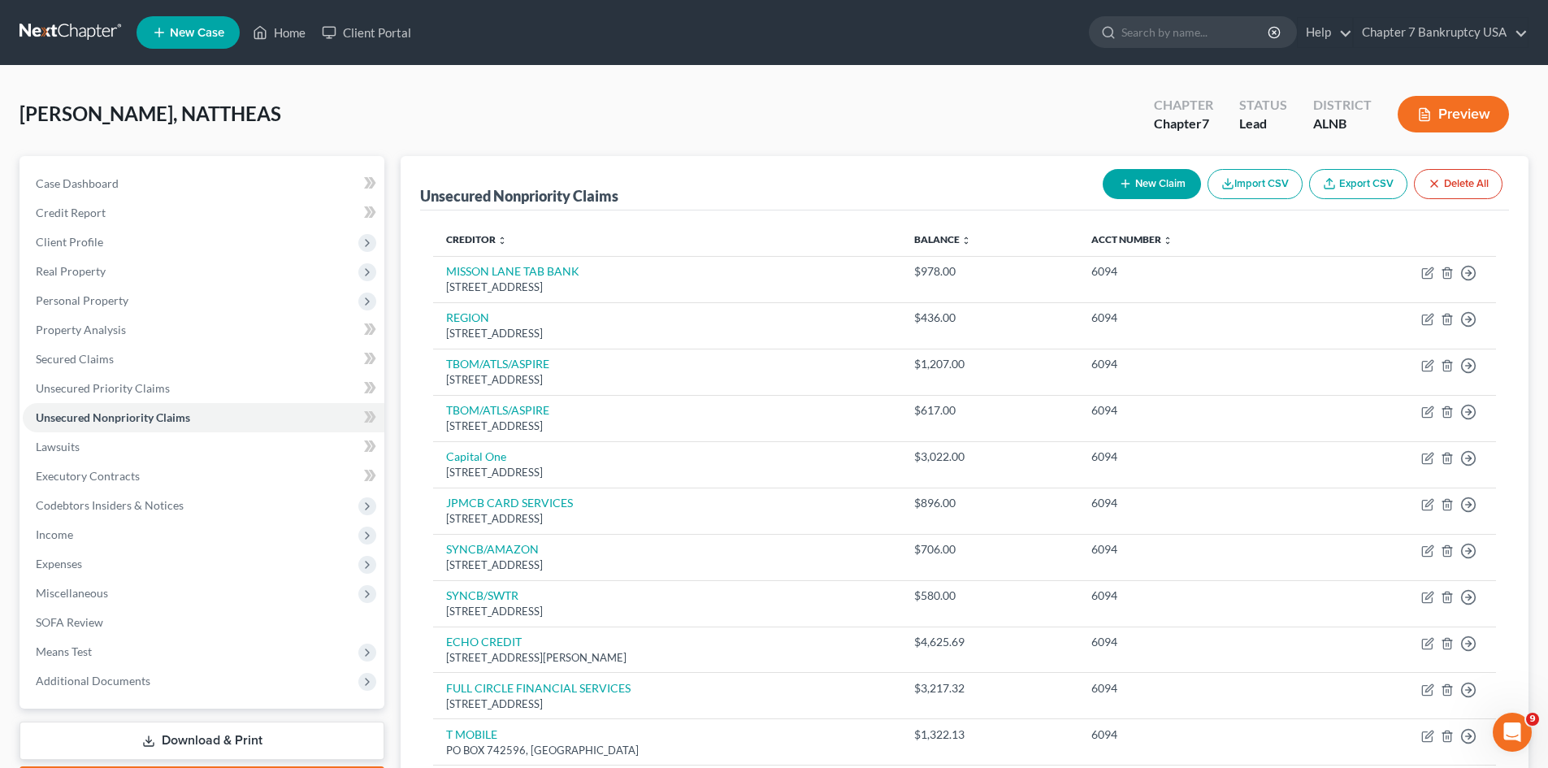
click at [1167, 176] on button "New Claim" at bounding box center [1151, 184] width 98 height 30
select select "0"
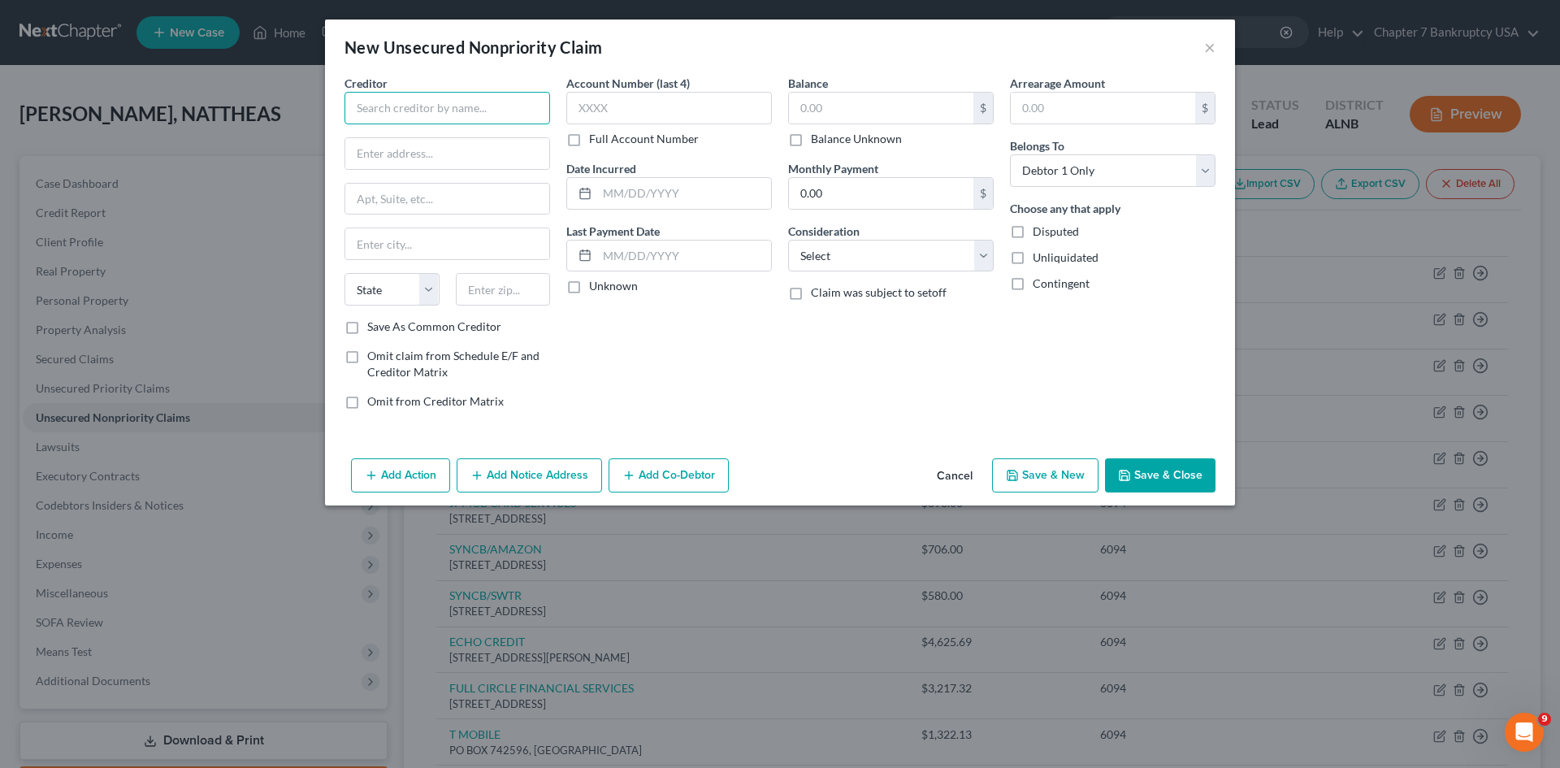
click at [452, 102] on input "text" at bounding box center [447, 108] width 206 height 32
click at [440, 143] on div "[GEOGRAPHIC_DATA]" at bounding box center [441, 136] width 169 height 16
type input "[GEOGRAPHIC_DATA]"
type input "[STREET_ADDRESS]"
type input "[GEOGRAPHIC_DATA]"
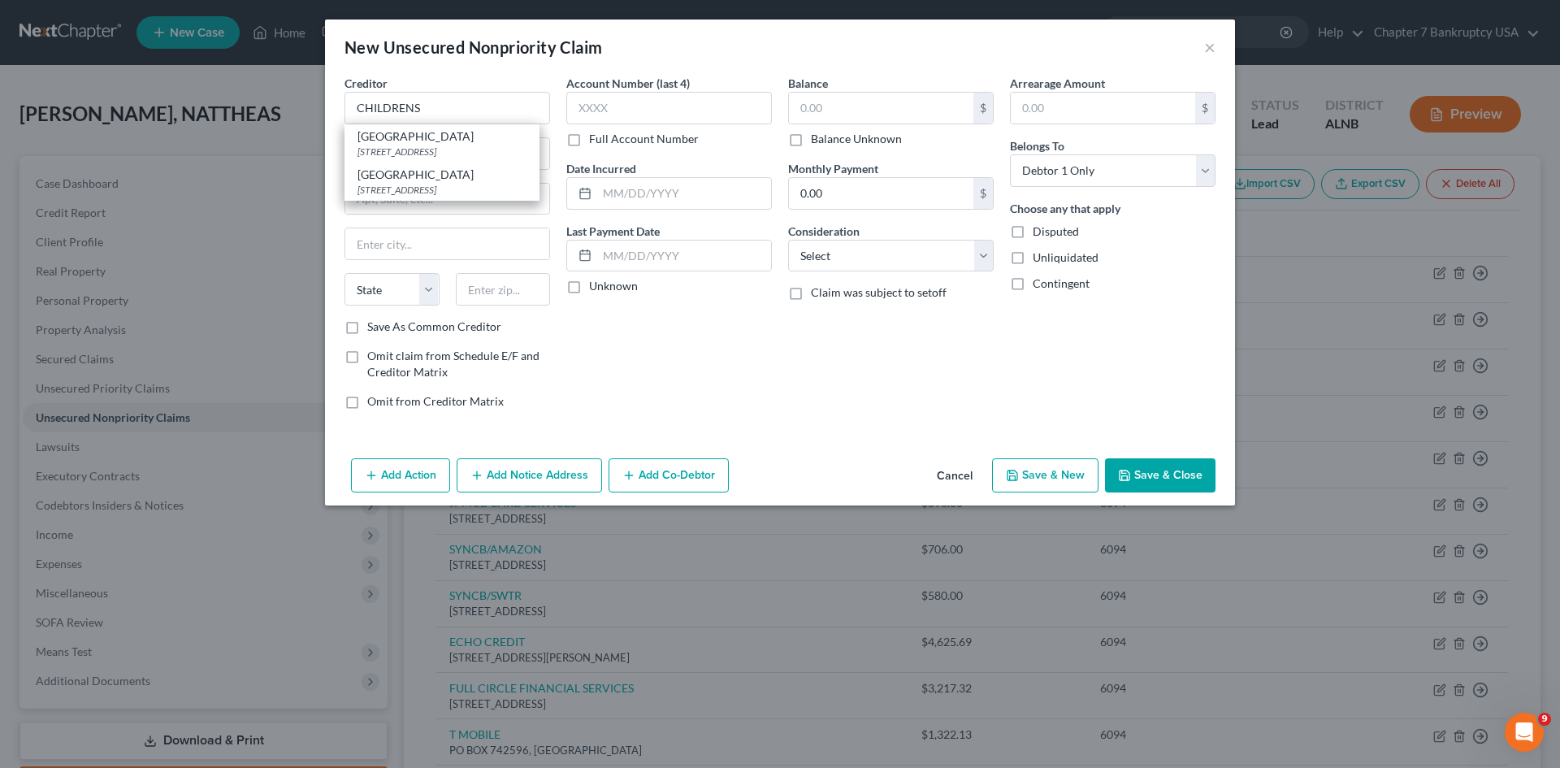
select select "0"
type input "35233"
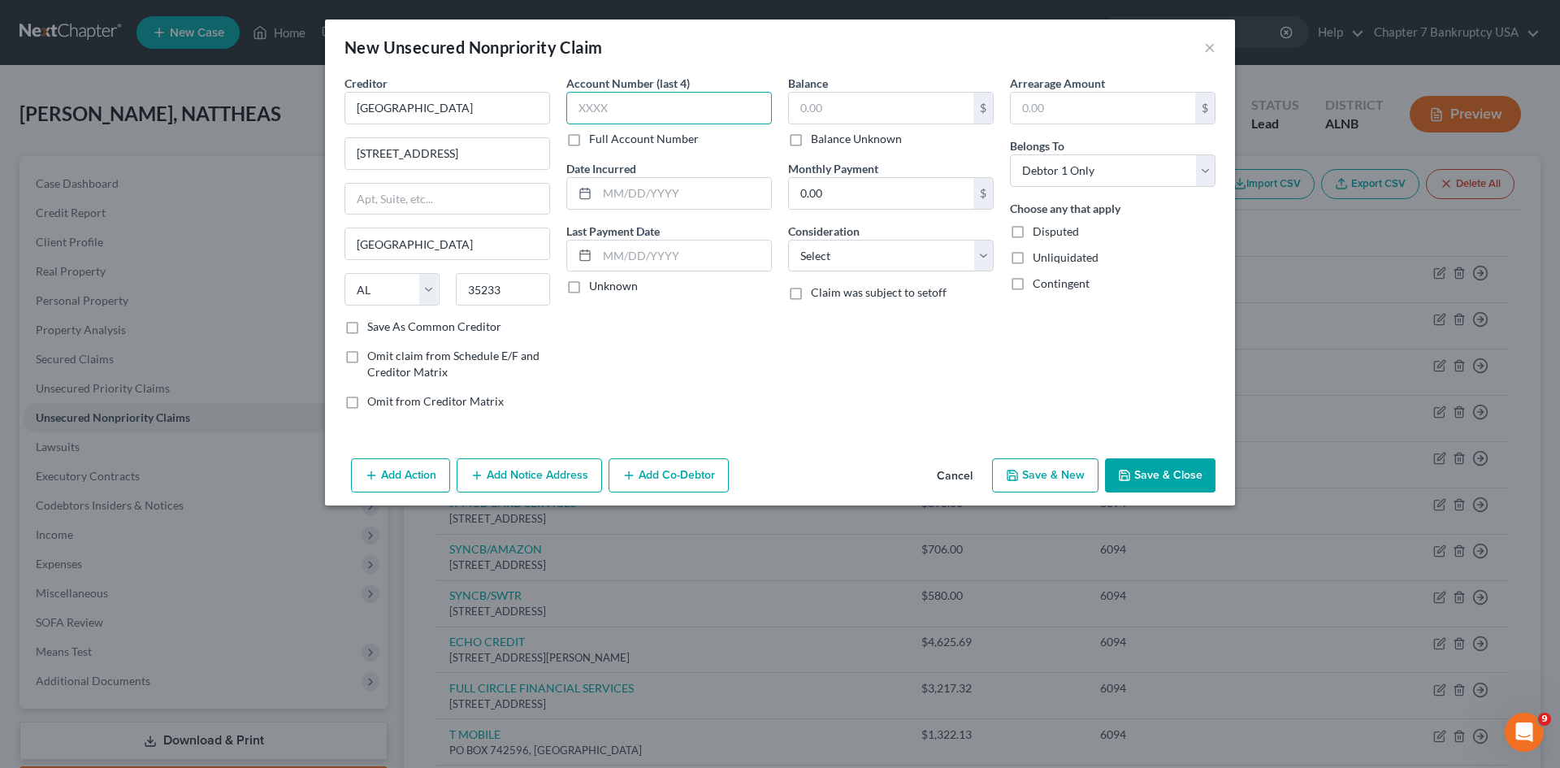
click at [574, 104] on input "text" at bounding box center [669, 108] width 206 height 32
type input "6094"
click at [853, 102] on input "text" at bounding box center [881, 108] width 184 height 31
type input "621.15"
drag, startPoint x: 1110, startPoint y: 115, endPoint x: 1078, endPoint y: 117, distance: 32.6
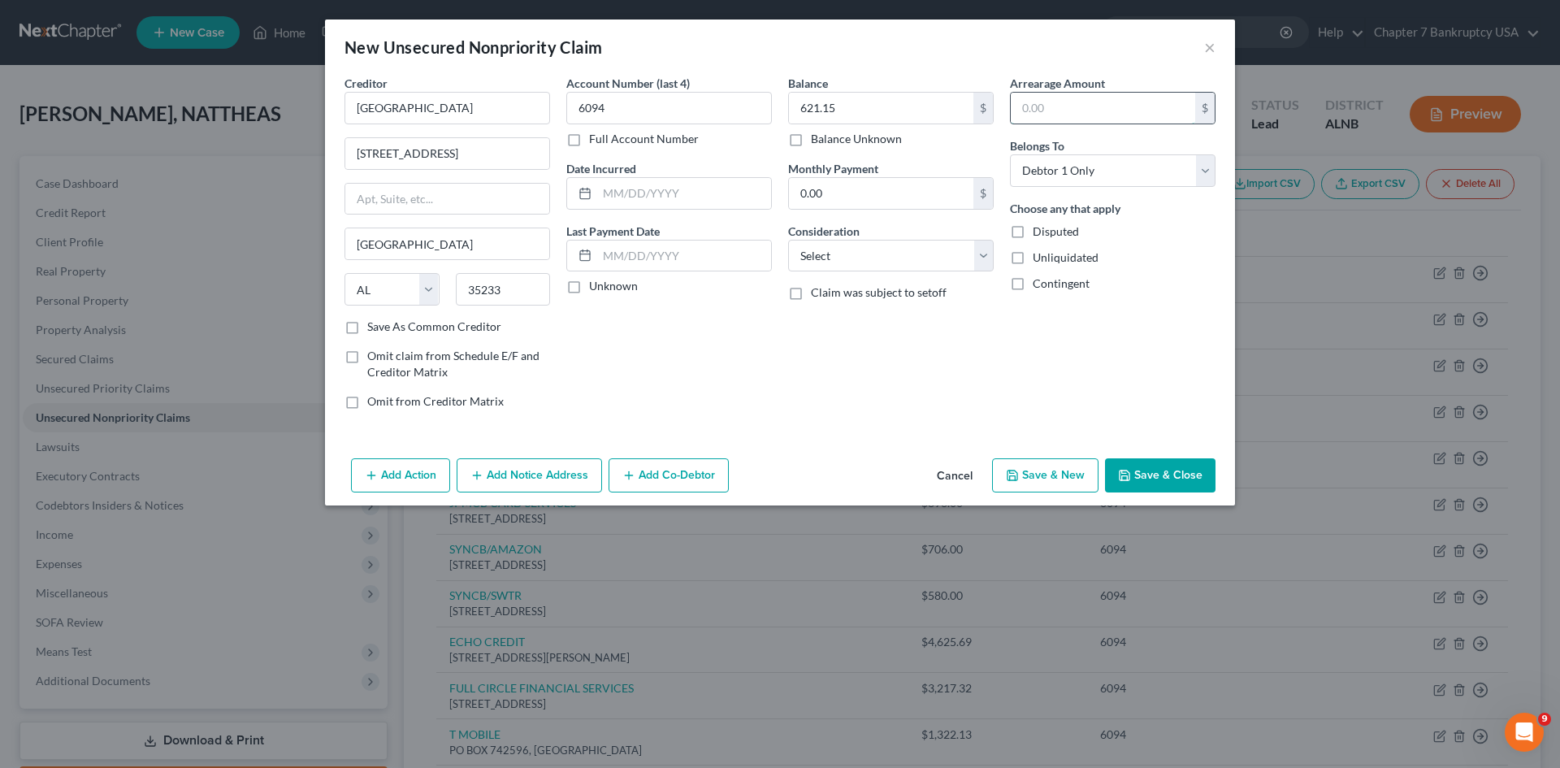
click at [1110, 115] on input "text" at bounding box center [1103, 108] width 184 height 31
type input "621.15"
click at [930, 257] on select "Select Cable / Satellite Services Collection Agency Credit Card Debt Debt Couns…" at bounding box center [891, 256] width 206 height 32
select select "9"
click at [788, 240] on select "Select Cable / Satellite Services Collection Agency Credit Card Debt Debt Couns…" at bounding box center [891, 256] width 206 height 32
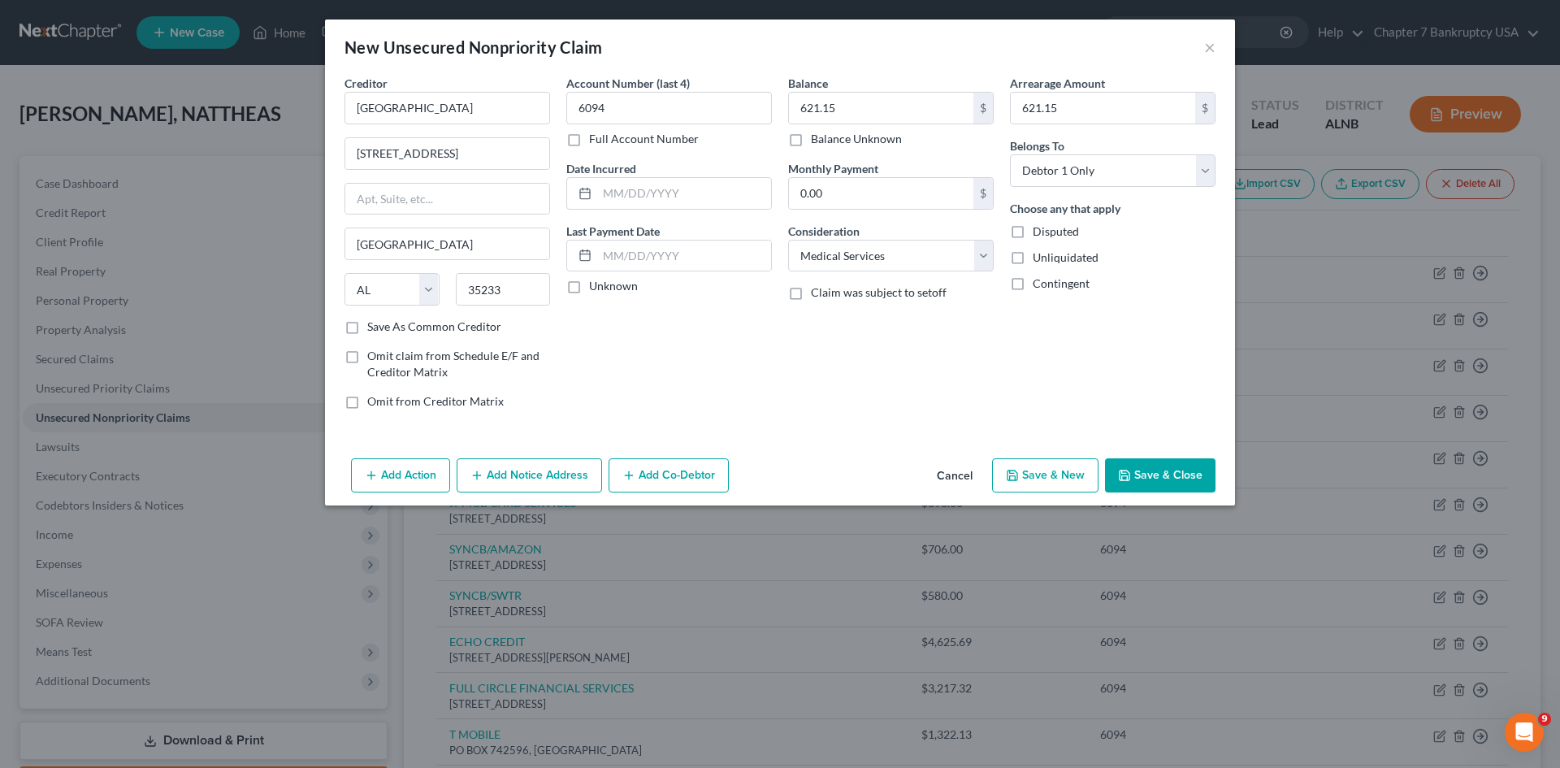
click at [589, 286] on label "Unknown" at bounding box center [613, 286] width 49 height 16
click at [595, 286] on input "Unknown" at bounding box center [600, 283] width 11 height 11
checkbox input "true"
click at [1052, 470] on button "Save & New" at bounding box center [1045, 475] width 106 height 34
select select "0"
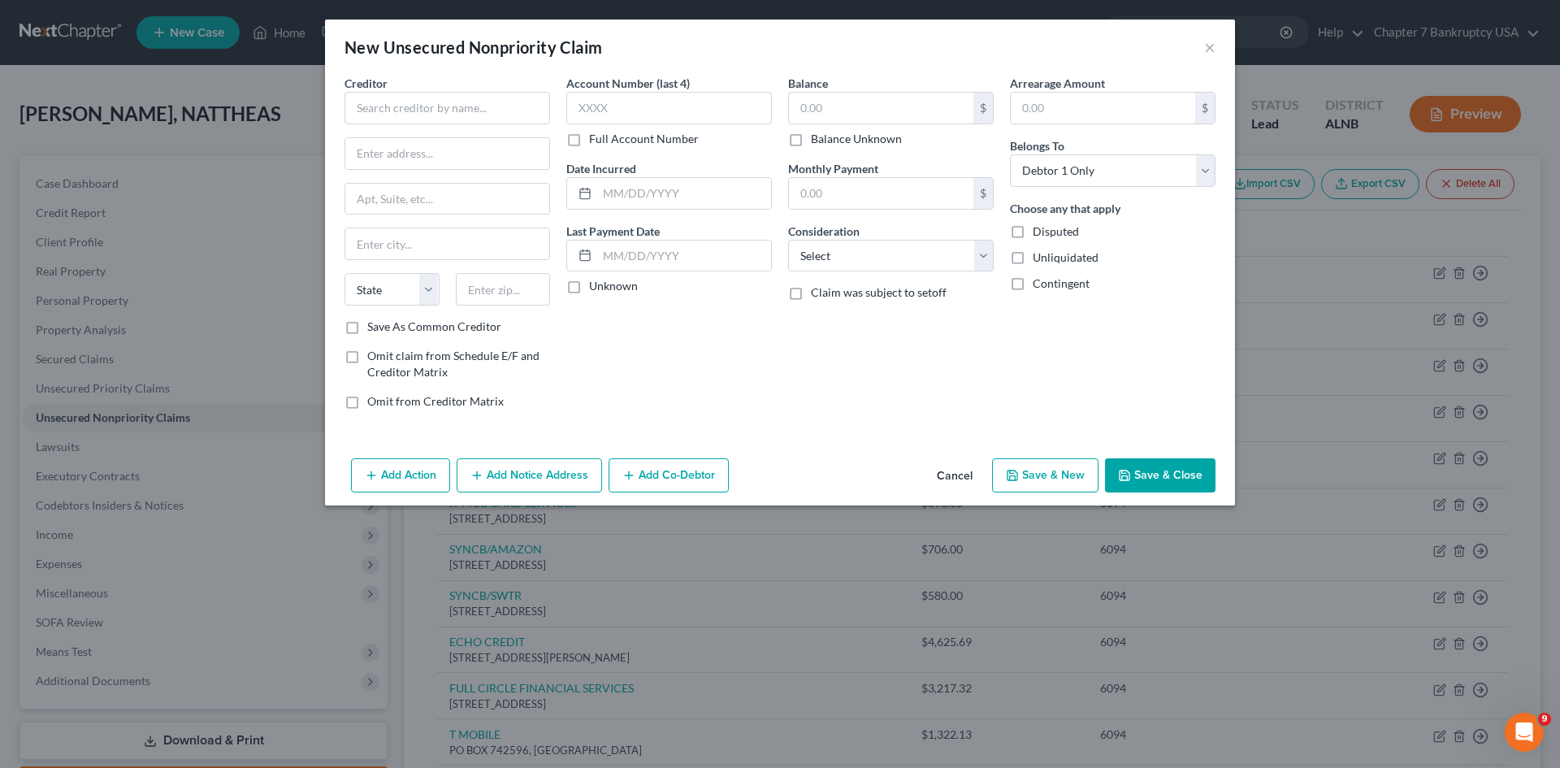
click at [959, 473] on button "Cancel" at bounding box center [955, 476] width 62 height 32
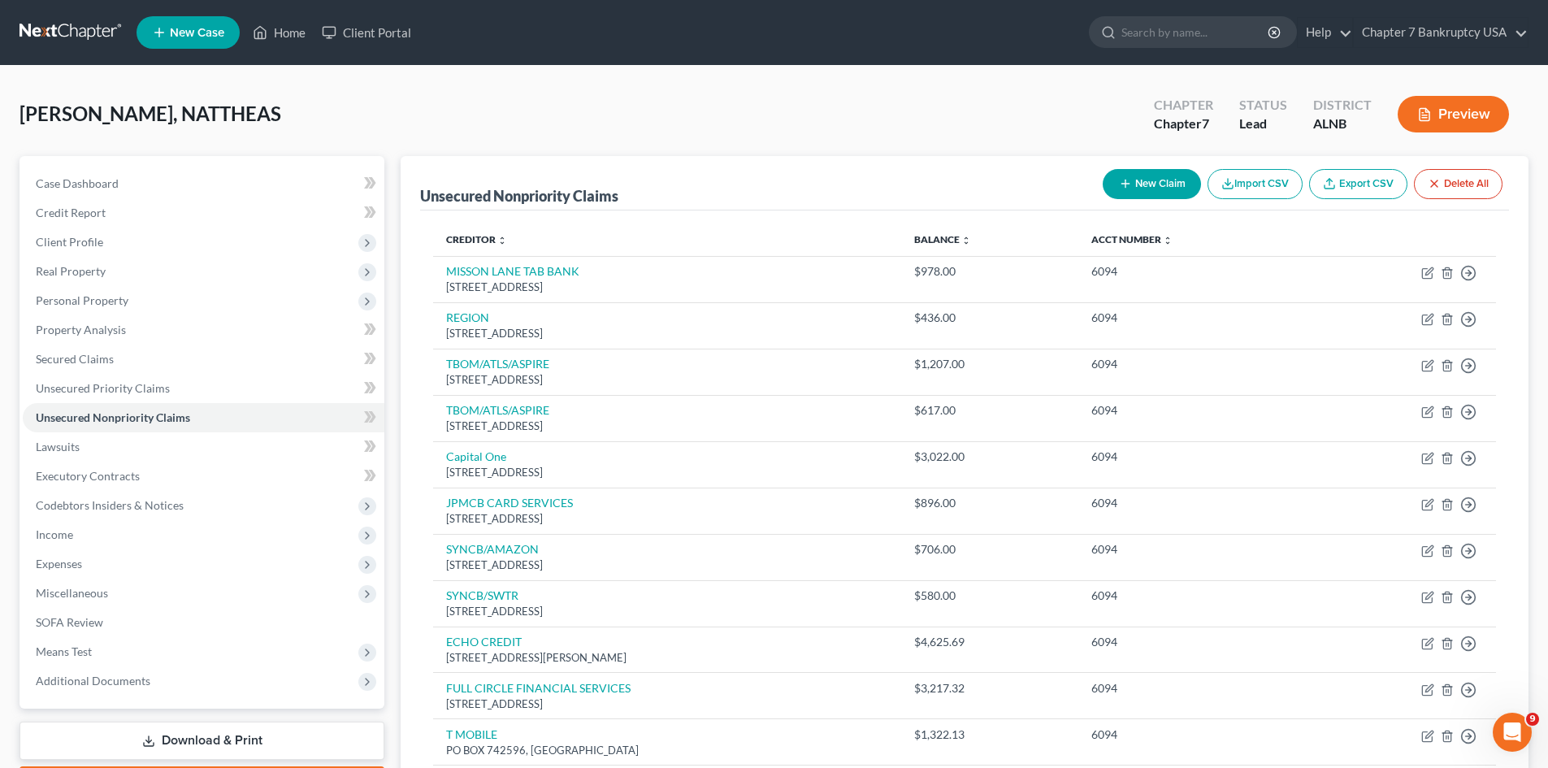
click at [1140, 187] on button "New Claim" at bounding box center [1151, 184] width 98 height 30
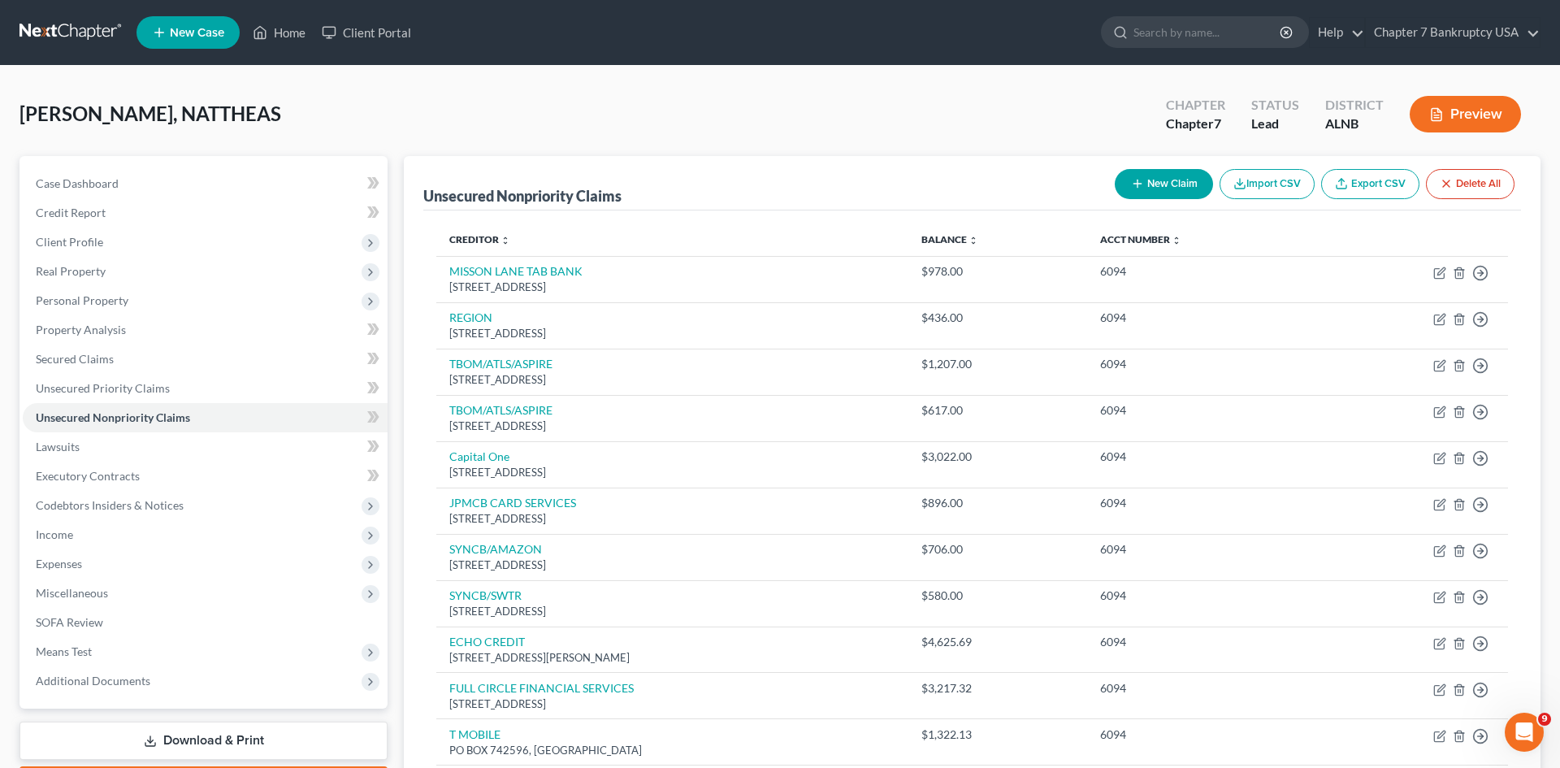
select select "0"
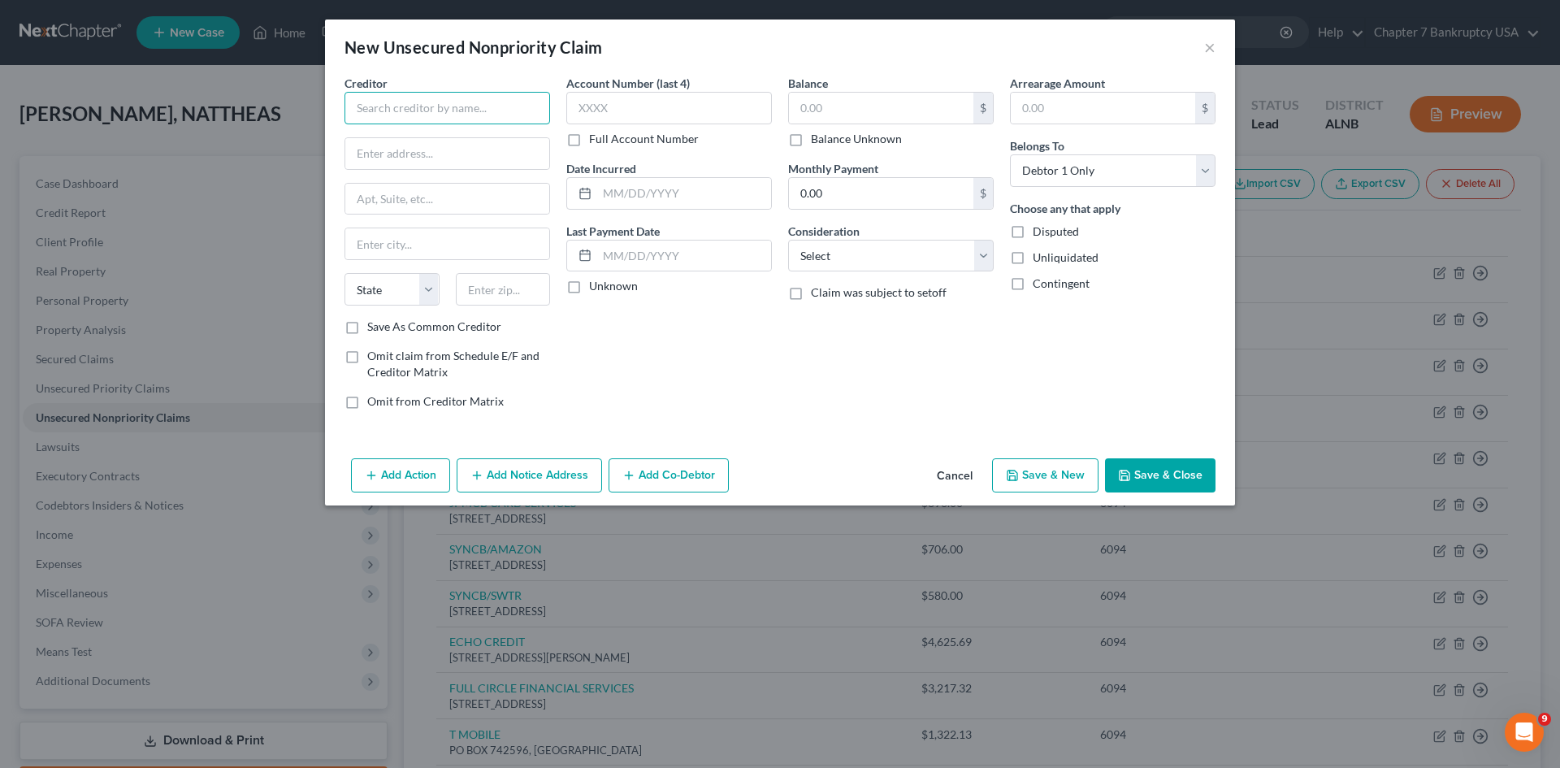
click at [457, 97] on input "text" at bounding box center [447, 108] width 206 height 32
type input "SEZZLE"
click at [598, 100] on input "text" at bounding box center [669, 108] width 206 height 32
type input "0"
type input "6094"
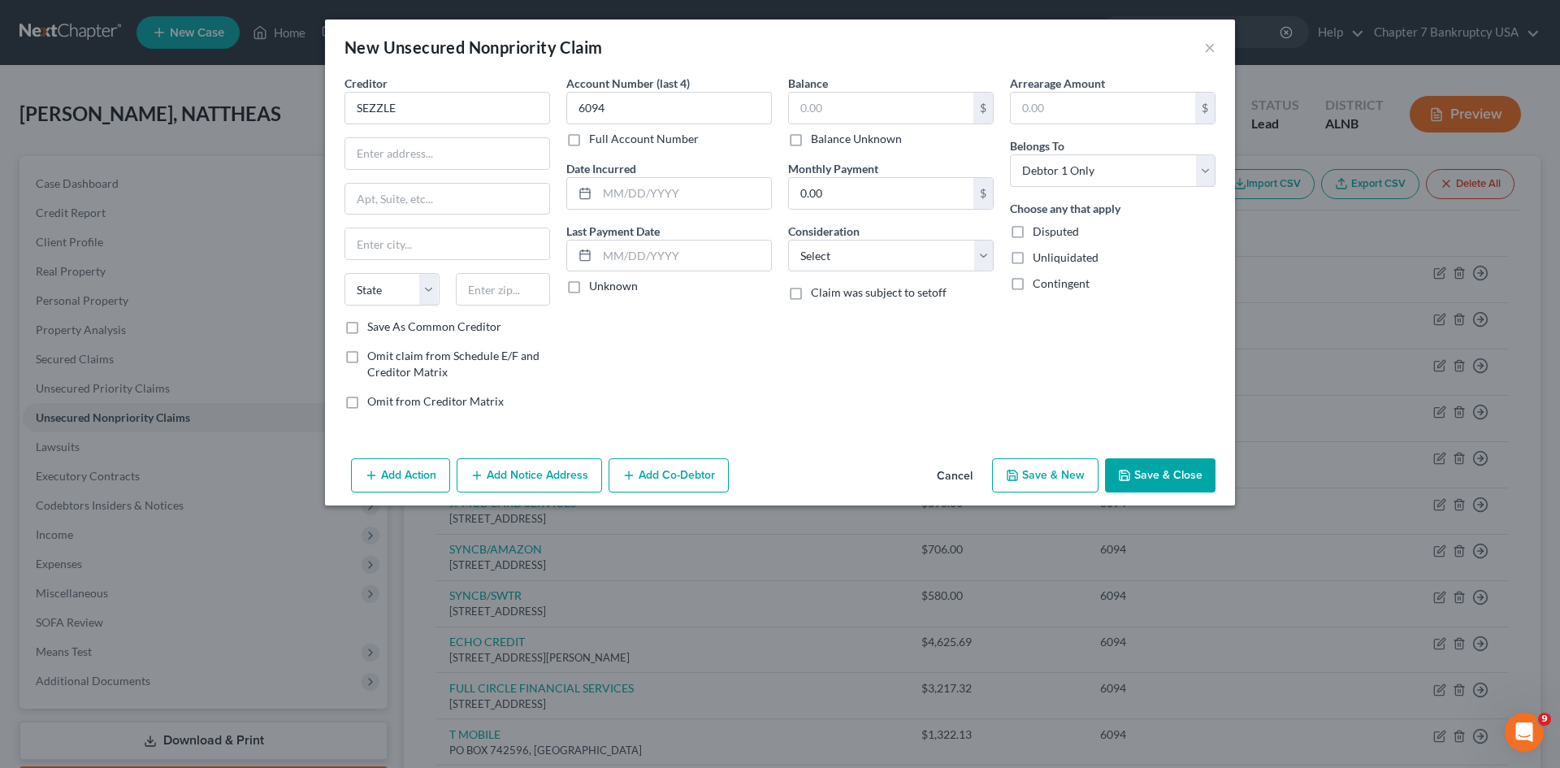
click at [367, 333] on label "Save As Common Creditor" at bounding box center [434, 326] width 134 height 16
click at [374, 329] on input "Save As Common Creditor" at bounding box center [379, 323] width 11 height 11
checkbox input "true"
click at [875, 100] on input "text" at bounding box center [881, 108] width 184 height 31
click at [399, 153] on input "text" at bounding box center [447, 153] width 204 height 31
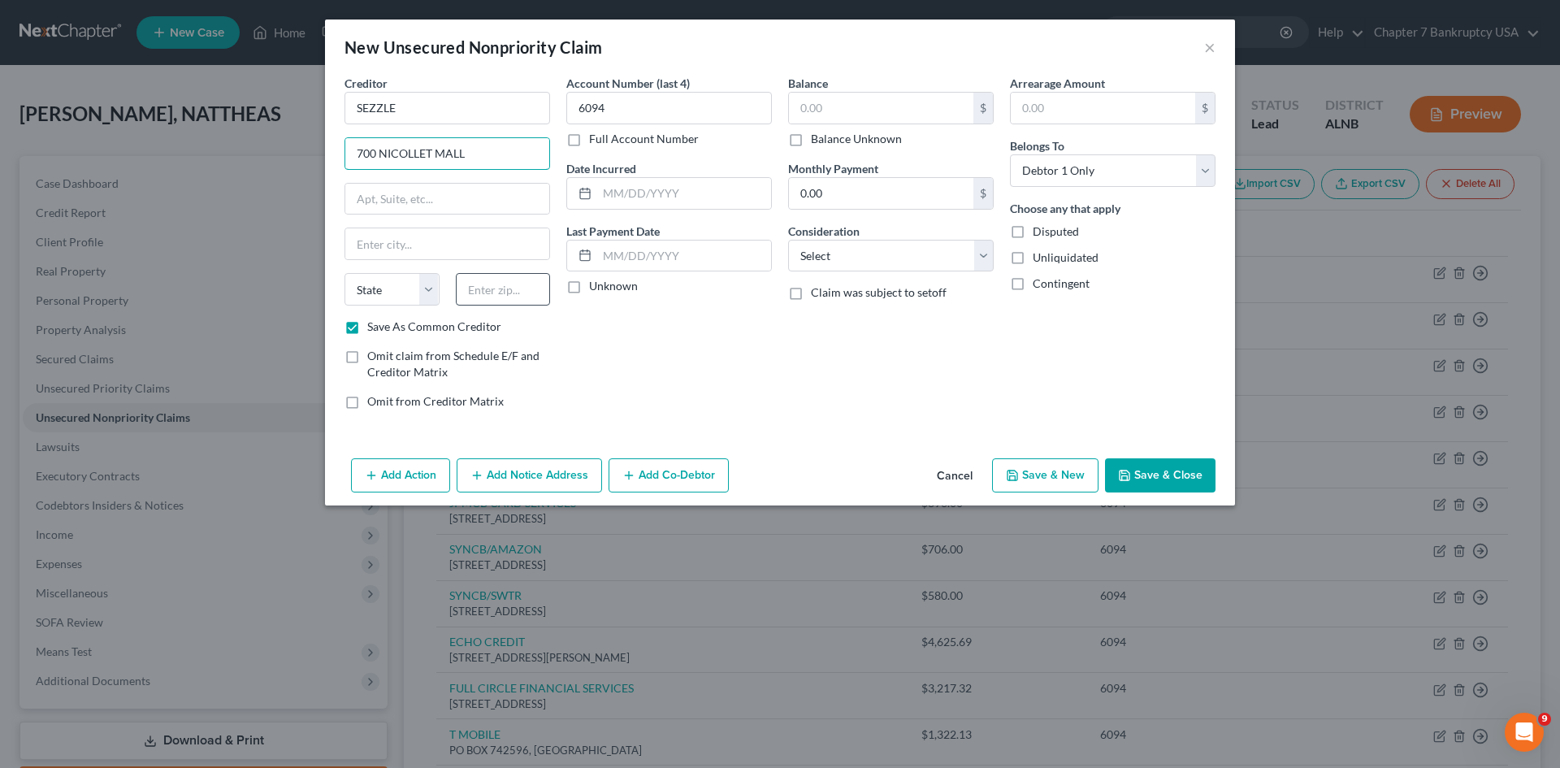
type input "700 NICOLLET MALL"
click at [513, 297] on input "text" at bounding box center [503, 289] width 95 height 32
type input "55402"
type input "[GEOGRAPHIC_DATA]"
select select "24"
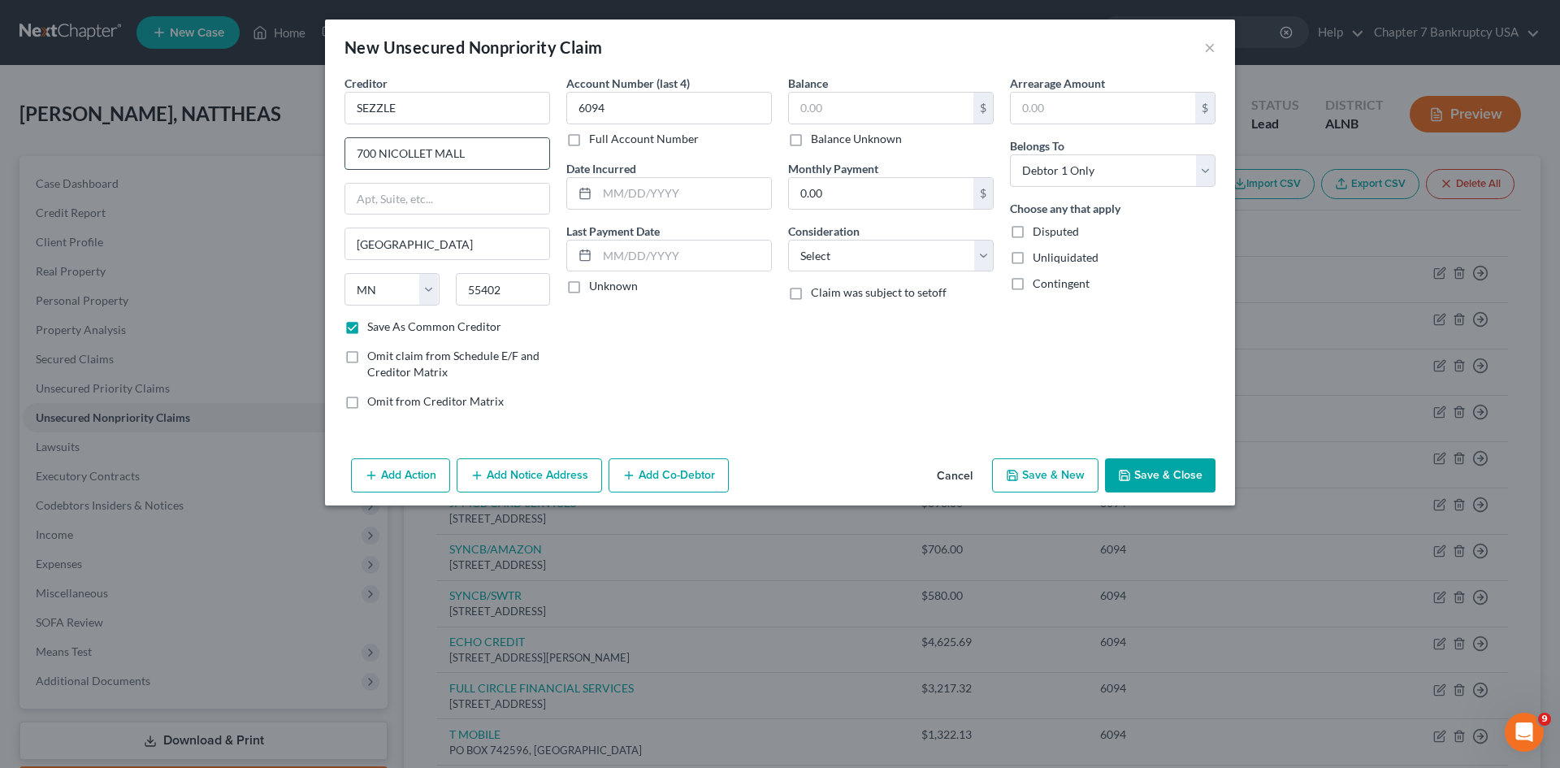
click at [528, 153] on input "700 NICOLLET MALL" at bounding box center [447, 153] width 204 height 31
type input "[GEOGRAPHIC_DATA] STE 640"
click at [715, 400] on div "Account Number (last 4) 6094 Full Account Number Date Incurred Last Payment Dat…" at bounding box center [669, 249] width 222 height 348
click at [826, 100] on input "text" at bounding box center [881, 108] width 184 height 31
type input "276.84"
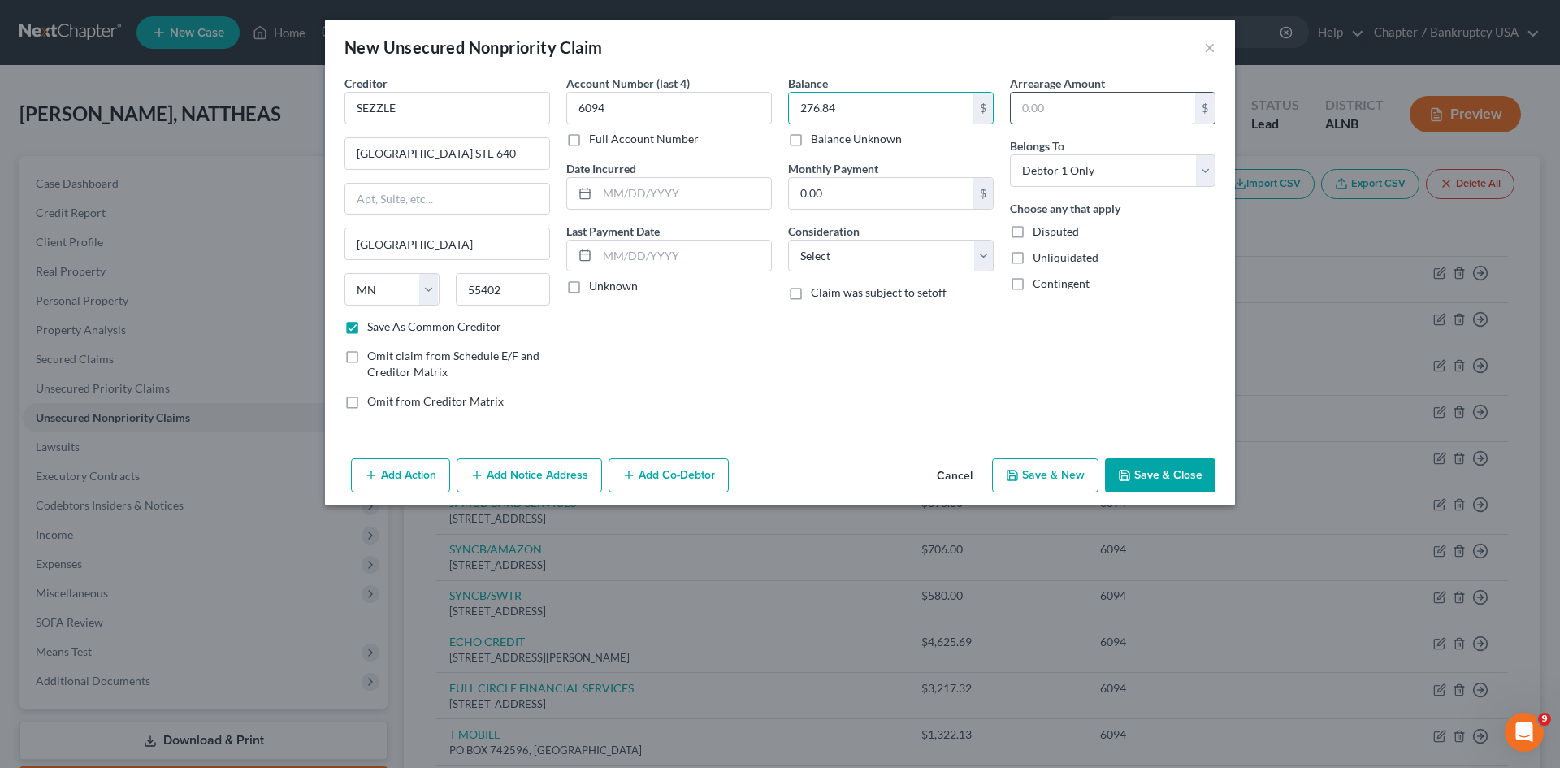
click at [1068, 113] on input "text" at bounding box center [1103, 108] width 184 height 31
type input "276.84"
click at [932, 252] on select "Select Cable / Satellite Services Collection Agency Credit Card Debt Debt Couns…" at bounding box center [891, 256] width 206 height 32
select select "4"
click at [788, 240] on select "Select Cable / Satellite Services Collection Agency Credit Card Debt Debt Couns…" at bounding box center [891, 256] width 206 height 32
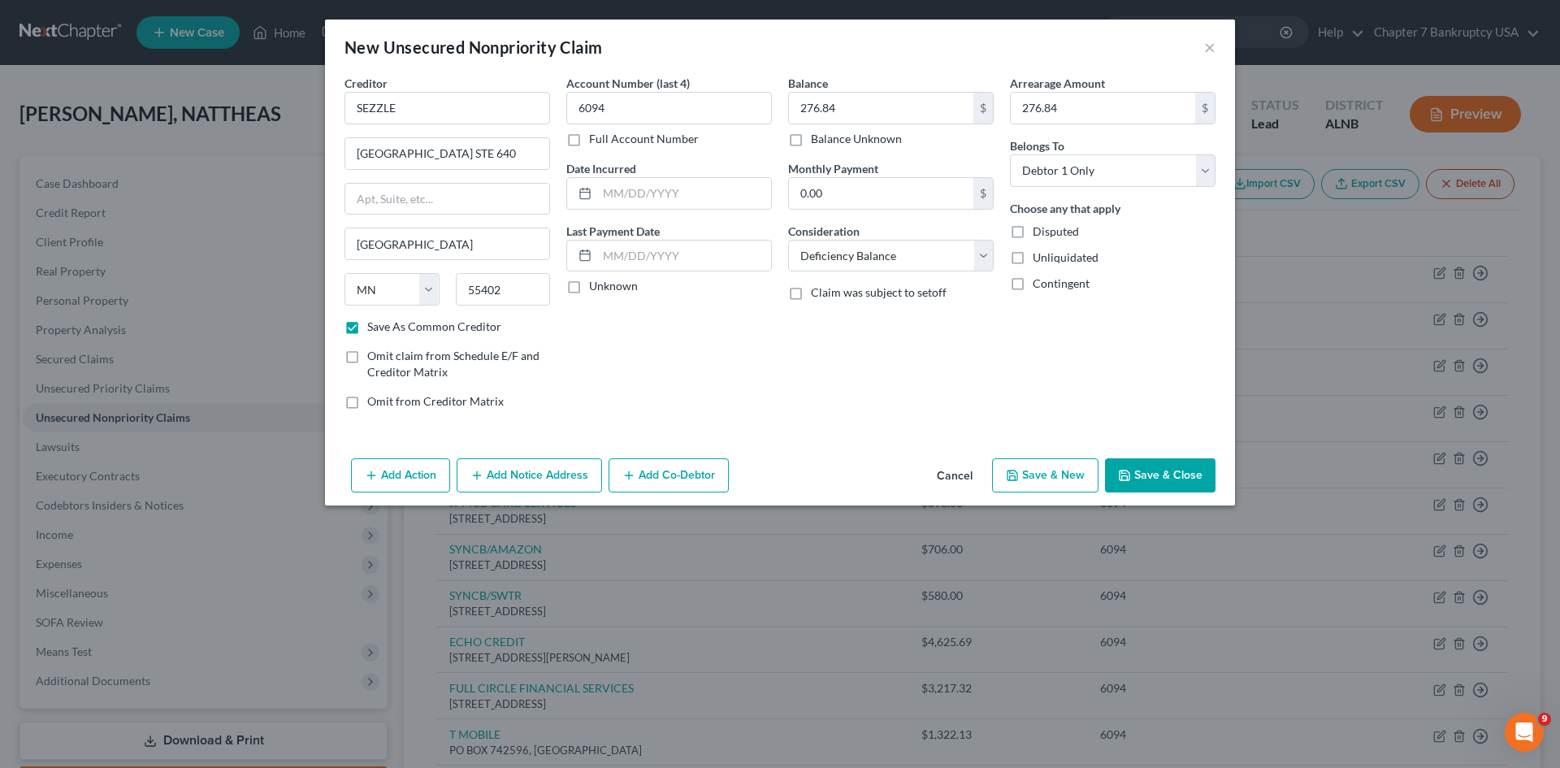
drag, startPoint x: 725, startPoint y: 360, endPoint x: 598, endPoint y: 309, distance: 137.4
click at [695, 352] on div "Account Number (last 4) 6094 Full Account Number Date Incurred Last Payment Dat…" at bounding box center [669, 249] width 222 height 348
drag, startPoint x: 574, startPoint y: 290, endPoint x: 749, endPoint y: 406, distance: 210.4
click at [588, 300] on div "Account Number (last 4) 6094 Full Account Number Date Incurred Last Payment Dat…" at bounding box center [669, 249] width 222 height 348
click at [589, 286] on label "Unknown" at bounding box center [613, 286] width 49 height 16
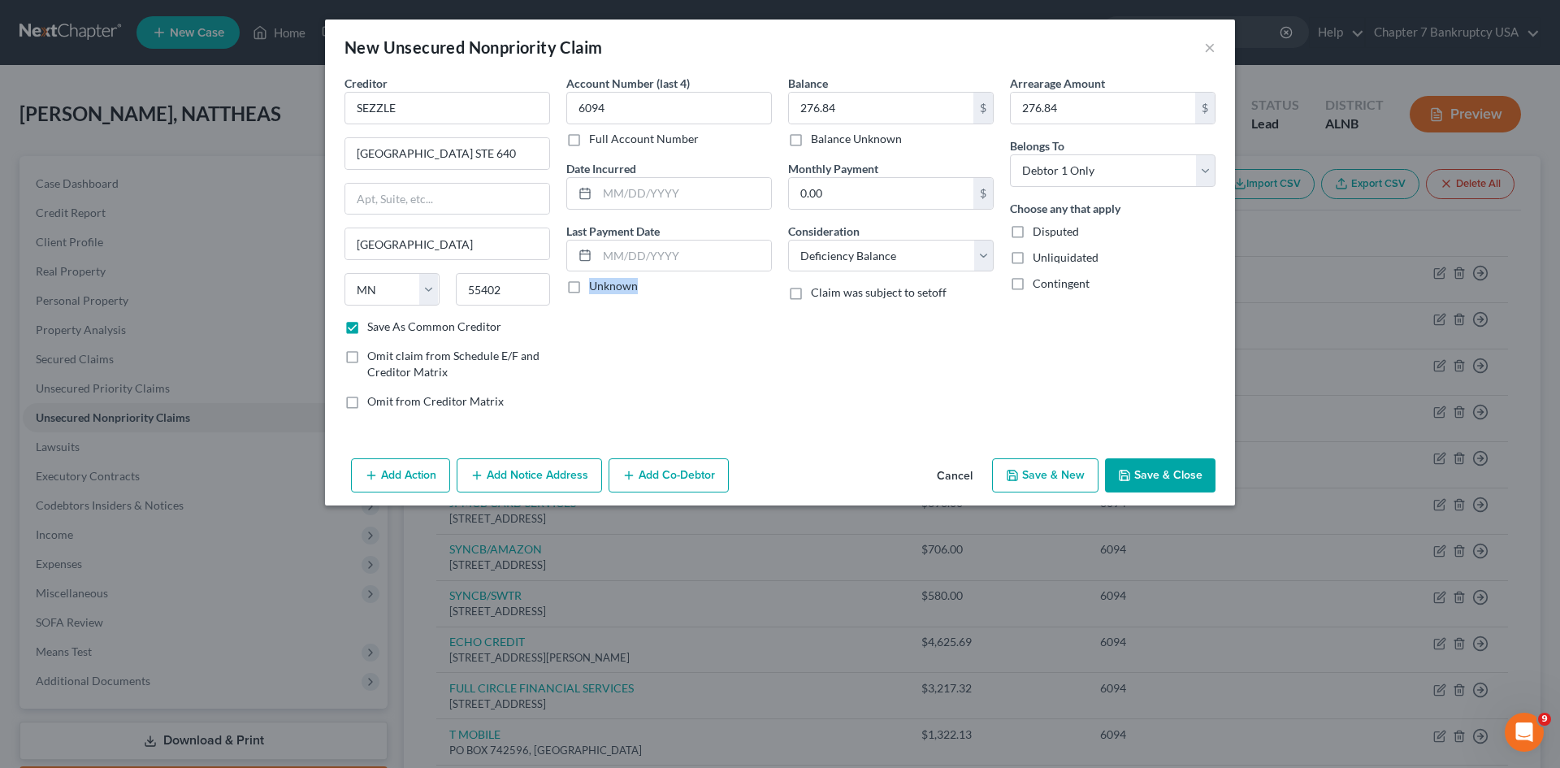
click at [595, 286] on input "Unknown" at bounding box center [600, 283] width 11 height 11
checkbox input "true"
click at [1180, 485] on button "Save & Close" at bounding box center [1160, 475] width 110 height 34
checkbox input "false"
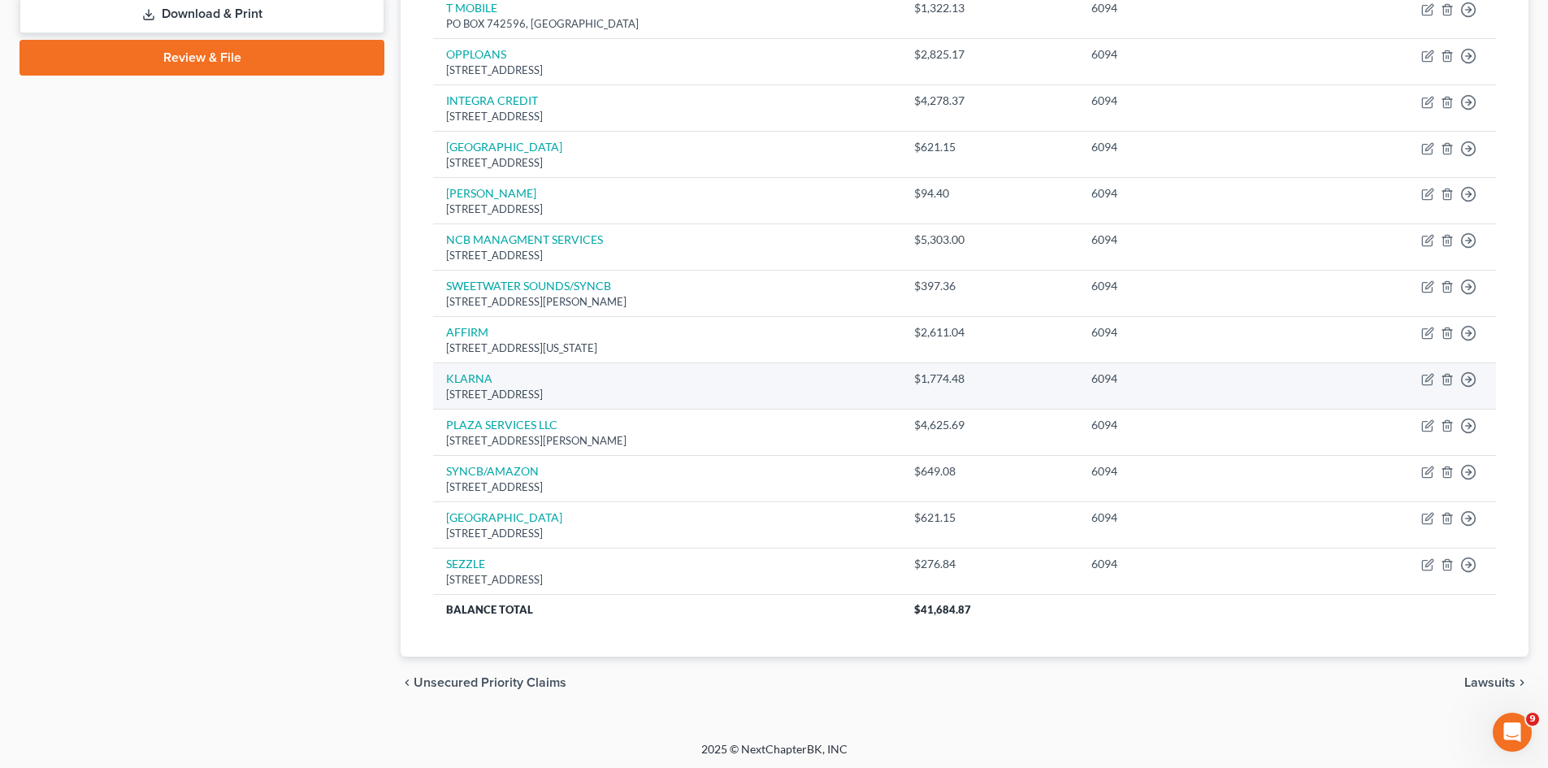
scroll to position [729, 0]
